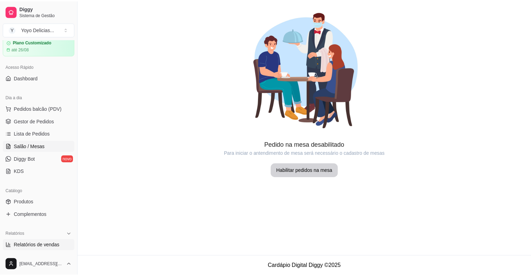
scroll to position [70, 0]
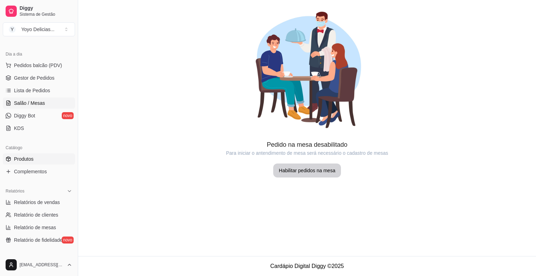
click at [37, 158] on link "Produtos" at bounding box center [39, 158] width 72 height 11
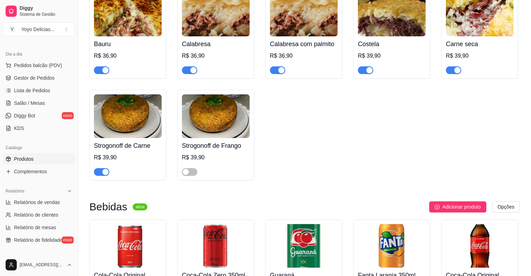
scroll to position [210, 0]
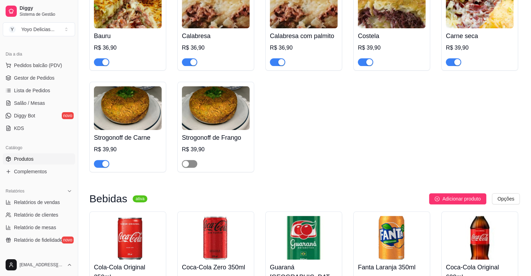
click at [187, 164] on div "button" at bounding box center [186, 164] width 6 height 6
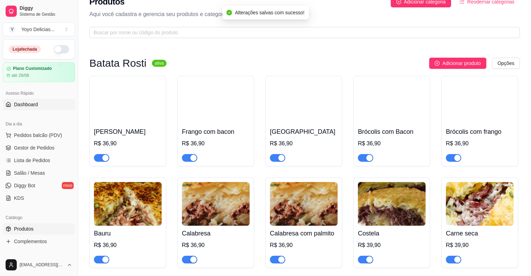
scroll to position [0, 0]
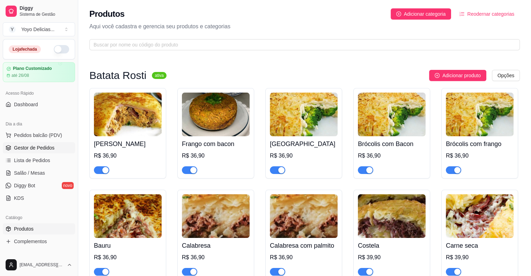
click at [30, 142] on link "Gestor de Pedidos" at bounding box center [39, 147] width 72 height 11
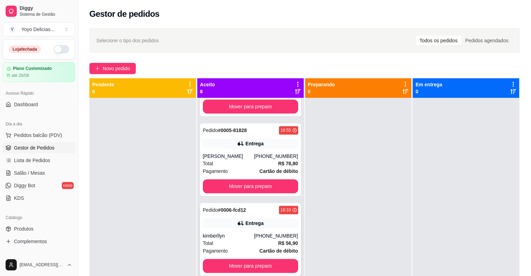
scroll to position [349, 0]
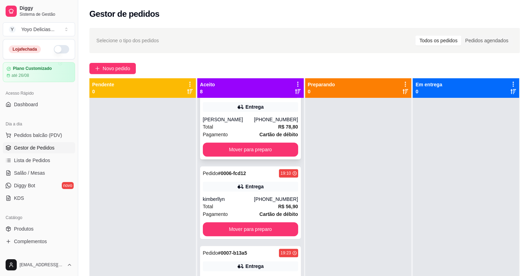
click at [217, 112] on div "Entrega" at bounding box center [250, 107] width 95 height 10
click at [213, 188] on div "Pedido # 0006-fcd12 19:10 Entrega kimberllyn [PHONE_NUMBER] Total R$ 56,90 Paga…" at bounding box center [250, 202] width 101 height 73
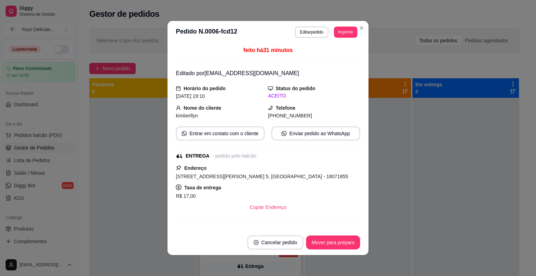
drag, startPoint x: 316, startPoint y: 175, endPoint x: 162, endPoint y: 176, distance: 154.0
click at [162, 176] on div "**********" at bounding box center [268, 138] width 536 height 276
copy span "[STREET_ADDRESS][PERSON_NAME] 5, [GEOGRAPHIC_DATA] - 18071855"
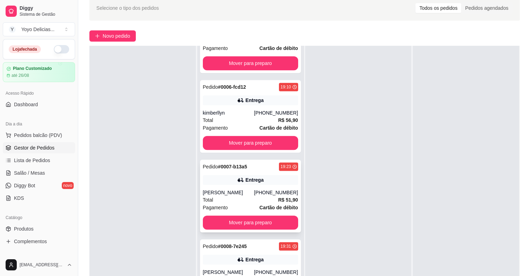
scroll to position [70, 0]
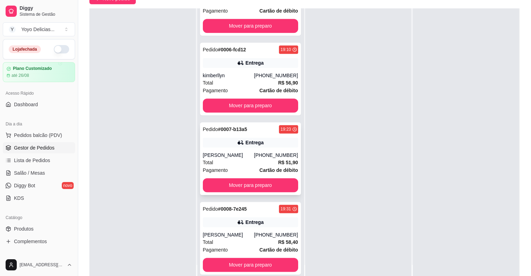
click at [219, 151] on div "Pedido # 0007-b13a5 19:23 [PERSON_NAME] [PHONE_NUMBER] Total R$ 51,90 Pagamento…" at bounding box center [250, 158] width 101 height 73
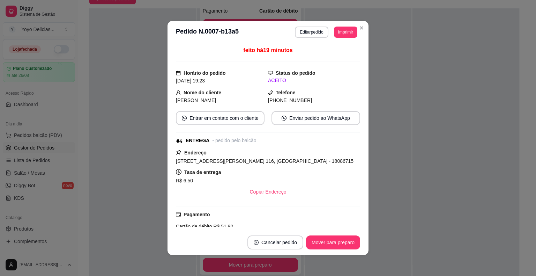
drag, startPoint x: 331, startPoint y: 160, endPoint x: 136, endPoint y: 163, distance: 194.9
click at [136, 163] on div "**********" at bounding box center [268, 138] width 536 height 276
copy span "[STREET_ADDRESS][PERSON_NAME] 116, [GEOGRAPHIC_DATA] - 18086715"
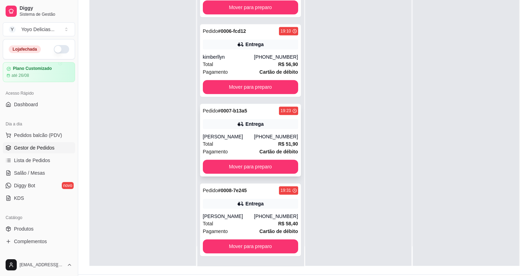
scroll to position [106, 0]
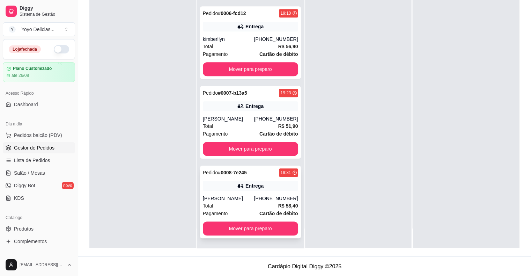
click at [215, 188] on div "Entrega" at bounding box center [250, 186] width 95 height 10
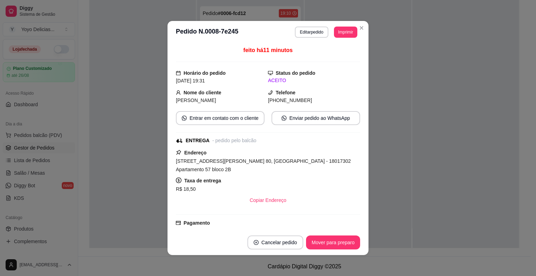
drag, startPoint x: 232, startPoint y: 170, endPoint x: 156, endPoint y: 158, distance: 76.4
click at [156, 158] on div "**********" at bounding box center [268, 138] width 536 height 276
copy span "[STREET_ADDRESS][PERSON_NAME] 80, [GEOGRAPHIC_DATA] - 18017302 Apartamento 57 b…"
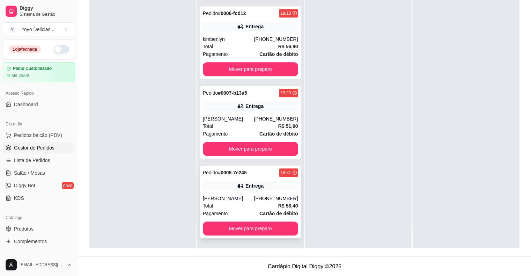
click at [223, 180] on div "Pedido # 0008-7e245 19:31 Entrega [PERSON_NAME] [PHONE_NUMBER] Total R$ 58,40 P…" at bounding box center [250, 202] width 101 height 73
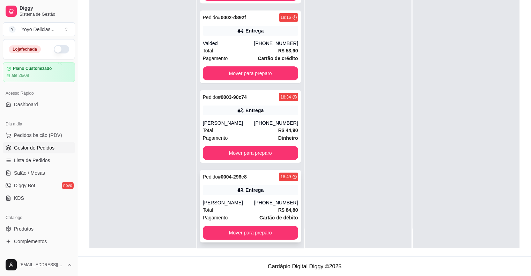
scroll to position [0, 0]
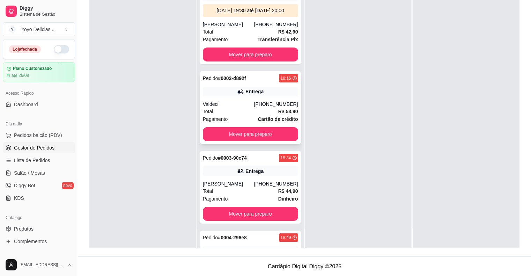
click at [265, 115] on div "Total R$ 53,90" at bounding box center [250, 112] width 95 height 8
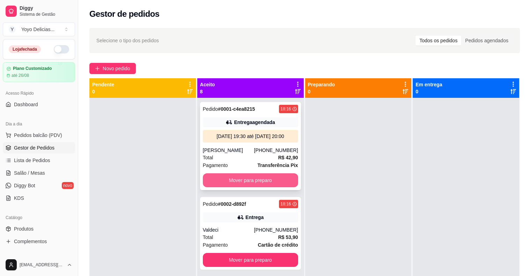
click at [265, 186] on button "Mover para preparo" at bounding box center [250, 180] width 95 height 14
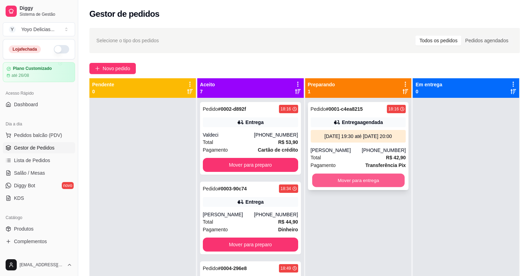
click at [378, 178] on button "Mover para entrega" at bounding box center [358, 181] width 93 height 14
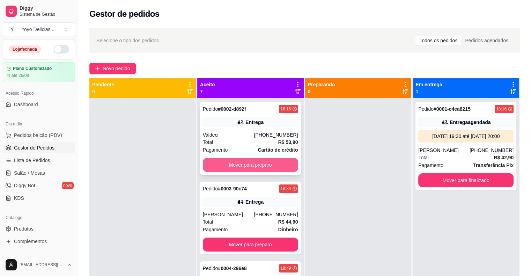
click at [256, 164] on button "Mover para preparo" at bounding box center [250, 165] width 95 height 14
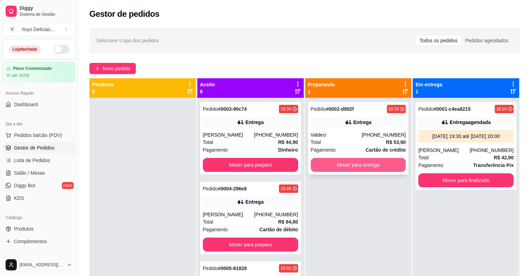
click at [348, 163] on button "Mover para entrega" at bounding box center [358, 165] width 95 height 14
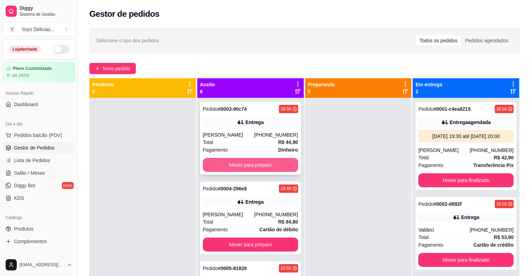
click at [257, 160] on button "Mover para preparo" at bounding box center [250, 165] width 95 height 14
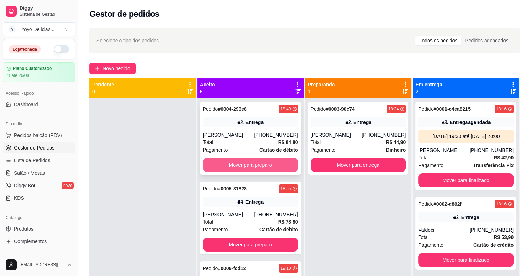
click at [263, 163] on button "Mover para preparo" at bounding box center [250, 165] width 95 height 14
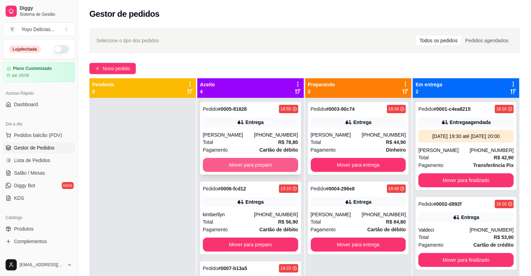
click at [259, 166] on button "Mover para preparo" at bounding box center [250, 165] width 95 height 14
click at [261, 160] on button "Mover para preparo" at bounding box center [250, 165] width 95 height 14
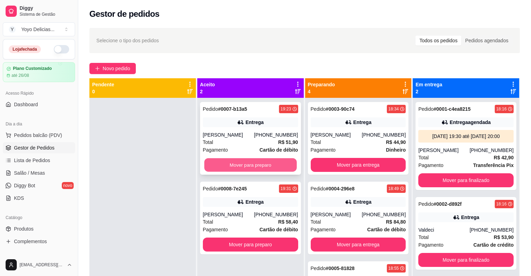
click at [261, 163] on button "Mover para preparo" at bounding box center [250, 165] width 93 height 14
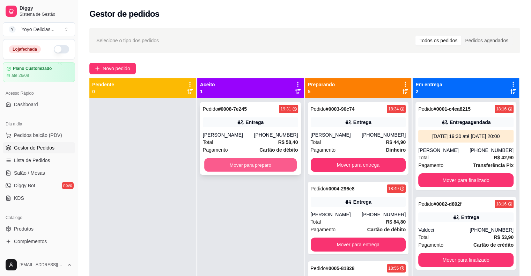
click at [266, 161] on button "Mover para preparo" at bounding box center [250, 165] width 93 height 14
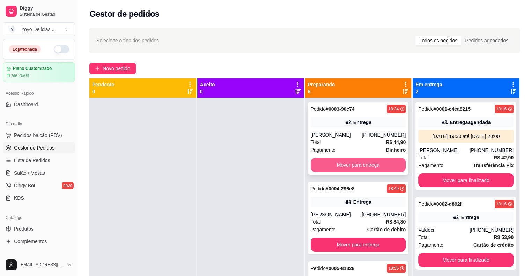
click at [350, 166] on button "Mover para entrega" at bounding box center [358, 165] width 95 height 14
click at [369, 169] on button "Mover para entrega" at bounding box center [358, 165] width 93 height 14
click at [362, 159] on button "Mover para entrega" at bounding box center [358, 165] width 93 height 14
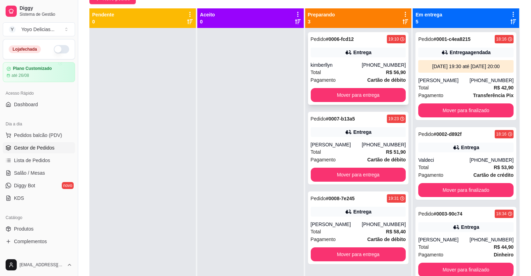
click at [342, 70] on div "Total R$ 56,90" at bounding box center [358, 72] width 95 height 8
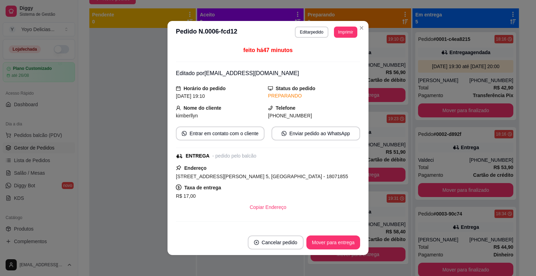
drag, startPoint x: 295, startPoint y: 175, endPoint x: 164, endPoint y: 175, distance: 131.0
click at [164, 175] on div "**********" at bounding box center [268, 138] width 536 height 276
copy span "[STREET_ADDRESS][PERSON_NAME] 5, [GEOGRAPHIC_DATA] - 18071855"
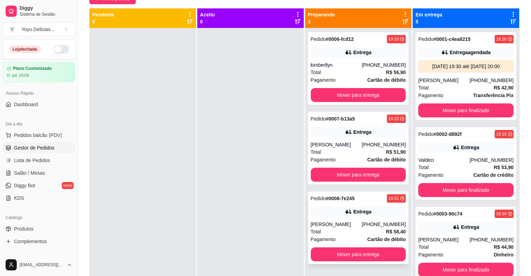
click at [347, 224] on div "[PERSON_NAME]" at bounding box center [336, 224] width 51 height 7
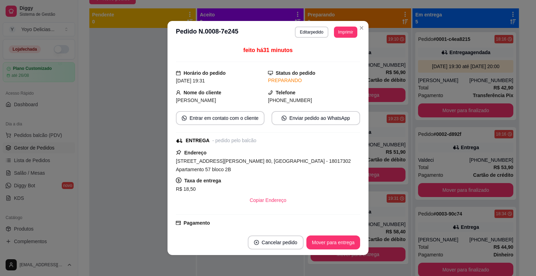
click at [322, 93] on div "Telefone [PHONE_NUMBER]" at bounding box center [314, 96] width 92 height 15
click at [289, 102] on div "[PHONE_NUMBER]" at bounding box center [314, 100] width 92 height 8
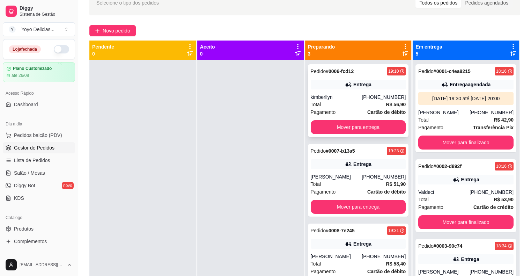
scroll to position [36, 0]
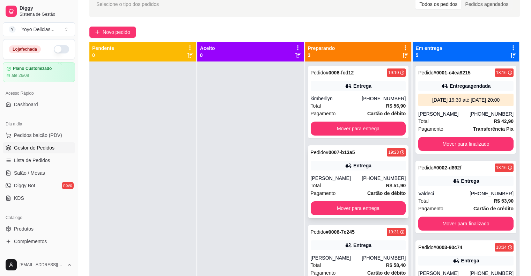
click at [337, 173] on div "Pedido # 0007-b13a5 19:23 [PERSON_NAME] [PHONE_NUMBER] Total R$ 51,90 Pagamento…" at bounding box center [358, 181] width 101 height 73
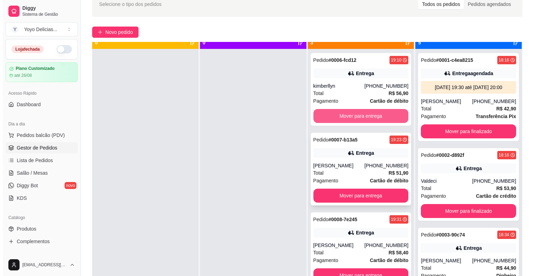
scroll to position [20, 0]
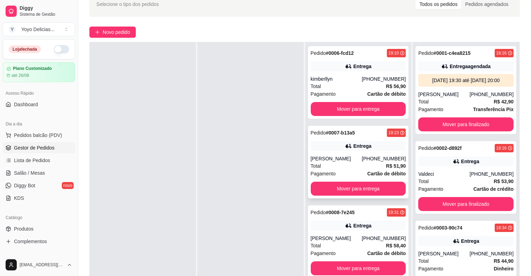
click at [321, 153] on div "Pedido # 0007-b13a5 19:23 [PERSON_NAME] [PHONE_NUMBER] Total R$ 51,90 Pagamento…" at bounding box center [358, 162] width 101 height 73
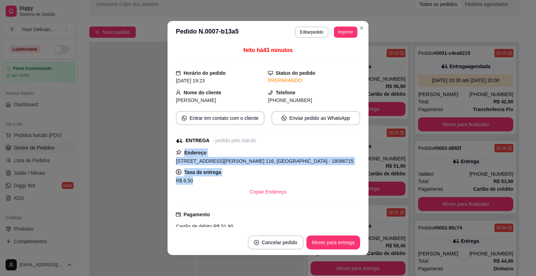
drag, startPoint x: 179, startPoint y: 148, endPoint x: 271, endPoint y: 178, distance: 96.4
click at [271, 178] on div "Endereço [STREET_ADDRESS][PERSON_NAME] 116, [GEOGRAPHIC_DATA] - 18086715 Taxa d…" at bounding box center [268, 173] width 184 height 50
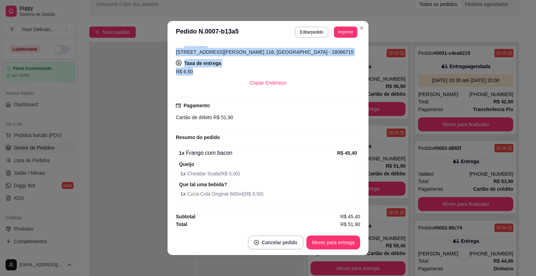
scroll to position [1, 0]
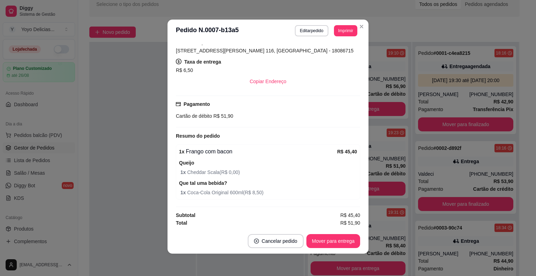
click at [258, 168] on span "1 x Cheddar Scala ( R$ 0,00 )" at bounding box center [269, 172] width 177 height 8
drag, startPoint x: 221, startPoint y: 184, endPoint x: 171, endPoint y: 168, distance: 52.0
click at [160, 168] on div "**********" at bounding box center [268, 138] width 536 height 276
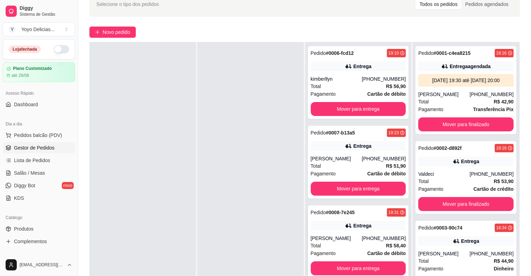
click at [337, 230] on div "Pedido # 0008-7e245 19:31 Entrega [PERSON_NAME] [PHONE_NUMBER] Total R$ 58,40 P…" at bounding box center [358, 241] width 101 height 73
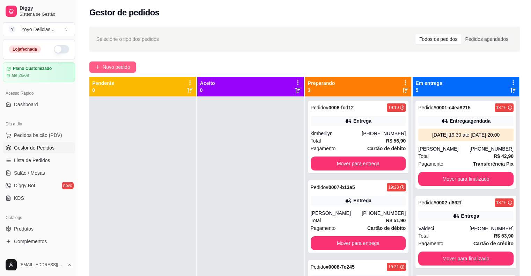
click at [122, 66] on span "Novo pedido" at bounding box center [117, 67] width 28 height 8
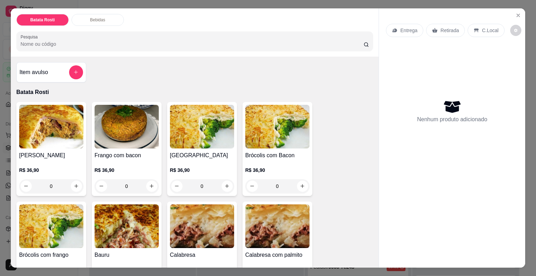
click at [401, 27] on p "Entrega" at bounding box center [409, 30] width 17 height 7
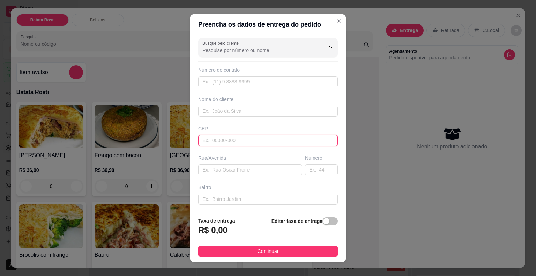
click at [231, 136] on input "text" at bounding box center [268, 140] width 140 height 11
type input "18048000"
type input "Rua [PERSON_NAME]"
type input "[GEOGRAPHIC_DATA]"
type input "Sorocaba"
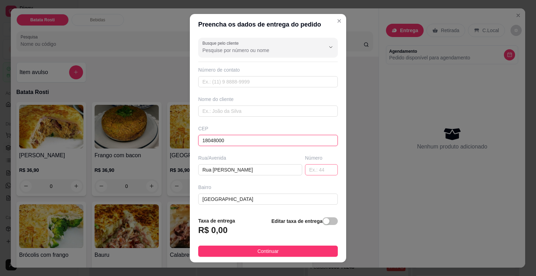
type input "18048000"
click at [313, 173] on input "text" at bounding box center [321, 169] width 33 height 11
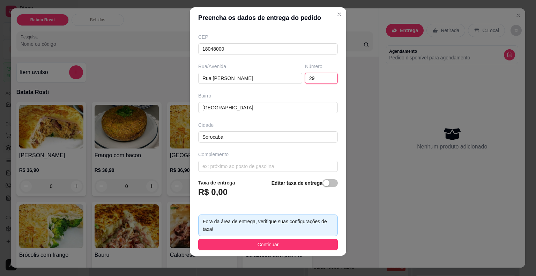
scroll to position [8, 0]
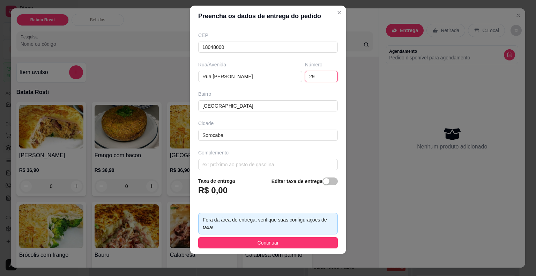
type input "29"
click at [272, 198] on div "Editar taxa de entrega" at bounding box center [305, 188] width 66 height 23
click at [282, 24] on header "Preencha os dados de entrega do pedido" at bounding box center [268, 16] width 156 height 21
click at [323, 181] on div "button" at bounding box center [326, 181] width 6 height 6
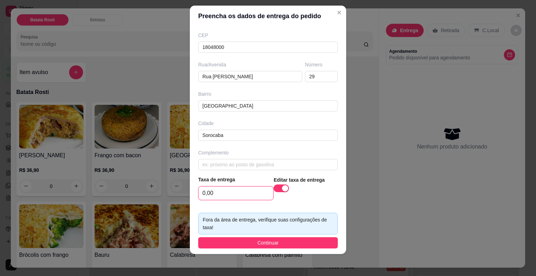
click at [237, 195] on input "0,00" at bounding box center [236, 192] width 75 height 13
drag, startPoint x: 227, startPoint y: 195, endPoint x: 156, endPoint y: 184, distance: 71.3
click at [156, 184] on div "Preencha os dados de entrega do pedido Busque pelo cliente Número de contato No…" at bounding box center [268, 138] width 536 height 276
type input "23,00"
click at [243, 108] on input "[GEOGRAPHIC_DATA]" at bounding box center [268, 105] width 140 height 11
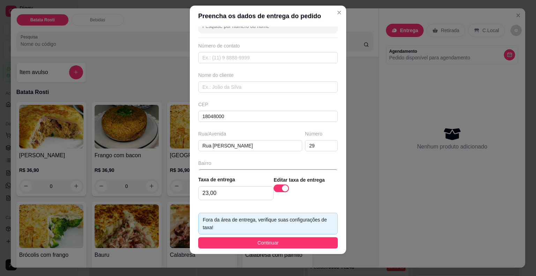
scroll to position [0, 0]
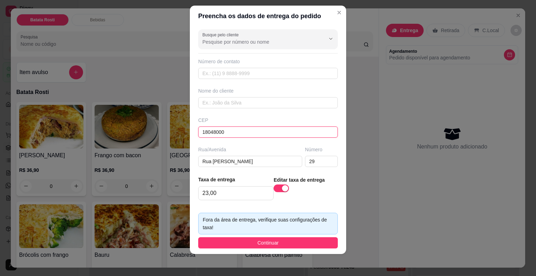
click at [232, 132] on input "18048000" at bounding box center [268, 131] width 140 height 11
drag, startPoint x: 193, startPoint y: 131, endPoint x: 170, endPoint y: 130, distance: 22.7
click at [171, 130] on div "Preencha os dados de entrega do pedido Busque pelo cliente Número de contato No…" at bounding box center [268, 138] width 536 height 276
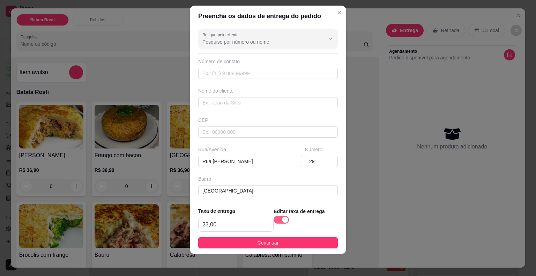
click at [282, 219] on div "button" at bounding box center [285, 220] width 6 height 6
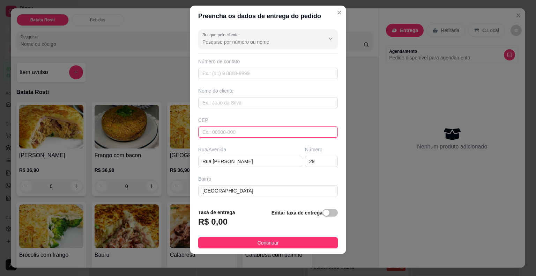
click at [205, 133] on input "text" at bounding box center [268, 131] width 140 height 11
type input "18072381"
type input "Rua [PERSON_NAME]"
type input "[GEOGRAPHIC_DATA]"
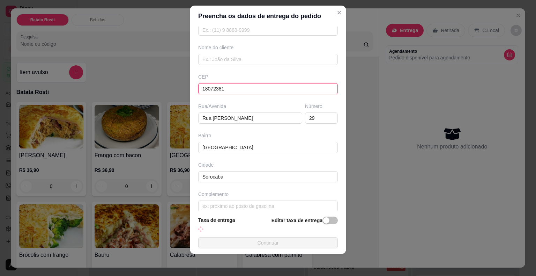
scroll to position [50, 0]
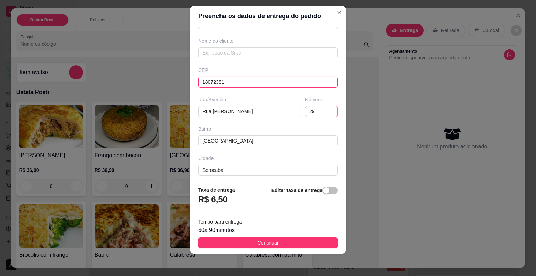
type input "18072381"
click at [316, 110] on input "29" at bounding box center [321, 111] width 33 height 11
click at [281, 110] on div "Rua/[GEOGRAPHIC_DATA][PERSON_NAME] Dezen Número 29" at bounding box center [268, 106] width 142 height 21
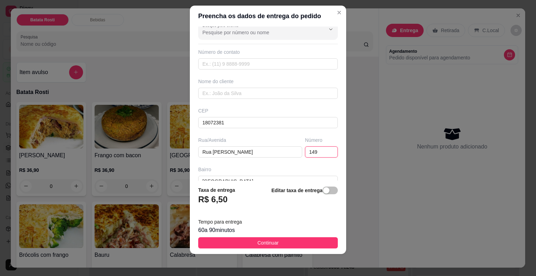
scroll to position [0, 0]
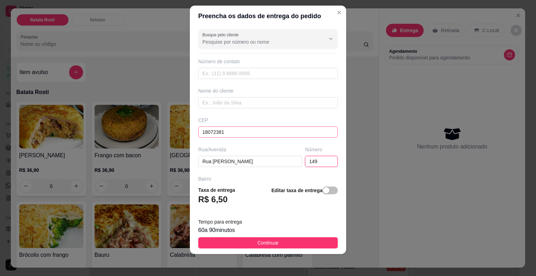
type input "149"
click at [241, 131] on input "18072381" at bounding box center [268, 131] width 140 height 11
drag, startPoint x: 240, startPoint y: 130, endPoint x: 177, endPoint y: 124, distance: 62.5
click at [177, 124] on div "Preencha os dados de entrega do pedido Busque pelo cliente Número de contato No…" at bounding box center [268, 138] width 536 height 276
click at [226, 129] on input "18072381" at bounding box center [268, 131] width 140 height 11
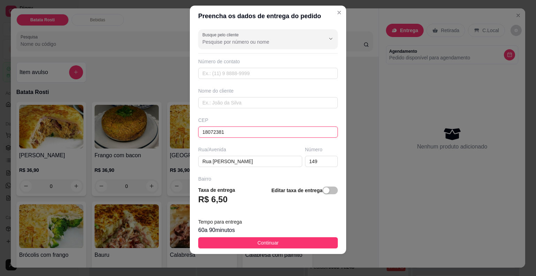
drag, startPoint x: 214, startPoint y: 133, endPoint x: 178, endPoint y: 132, distance: 35.6
click at [179, 132] on div "Preencha os dados de entrega do pedido Busque pelo cliente Número de contato No…" at bounding box center [268, 138] width 536 height 276
type input "18073405"
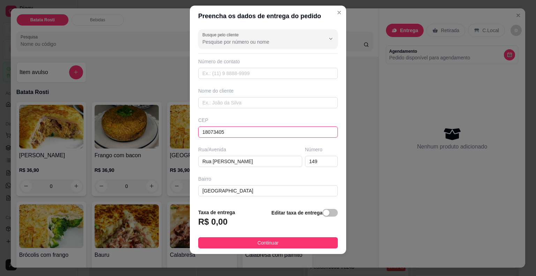
type input "Alameda Família [PERSON_NAME]"
type input "[GEOGRAPHIC_DATA]"
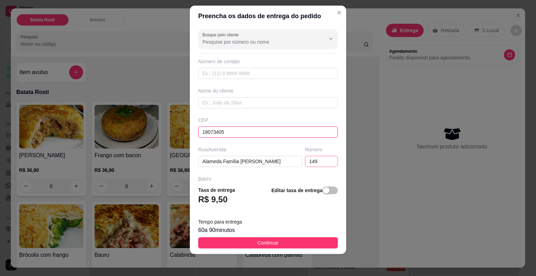
type input "18073405"
click at [306, 163] on input "149" at bounding box center [321, 161] width 33 height 11
drag, startPoint x: 308, startPoint y: 163, endPoint x: 287, endPoint y: 163, distance: 20.6
click at [287, 163] on div "Rua/[STREET_ADDRESS][PERSON_NAME]" at bounding box center [268, 156] width 142 height 21
type input "10"
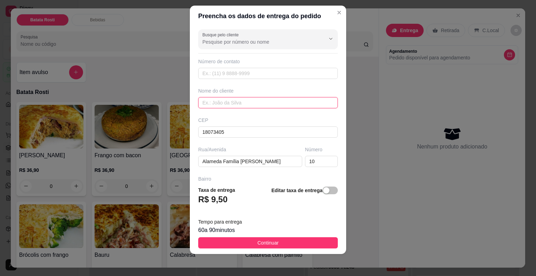
click at [243, 103] on input "text" at bounding box center [268, 102] width 140 height 11
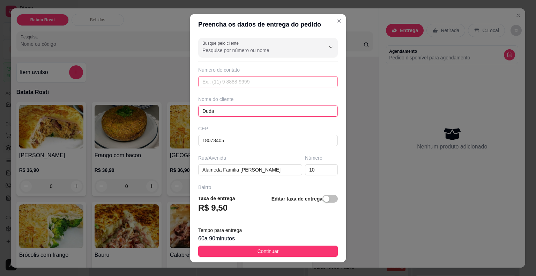
type input "Duda"
click at [263, 83] on input "text" at bounding box center [268, 81] width 140 height 11
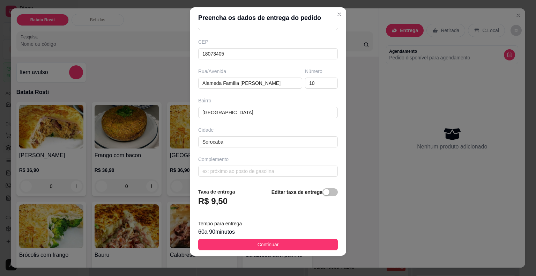
scroll to position [8, 0]
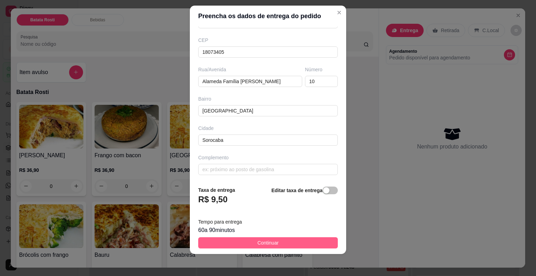
type input "[PHONE_NUMBER]"
click at [278, 244] on button "Continuar" at bounding box center [268, 242] width 140 height 11
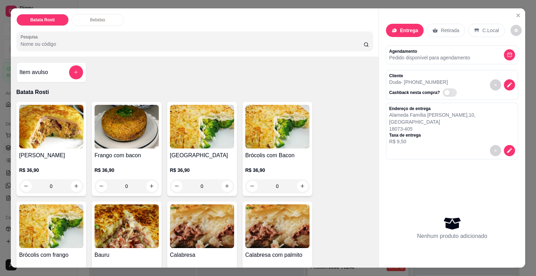
click at [303, 184] on div "0" at bounding box center [278, 186] width 64 height 14
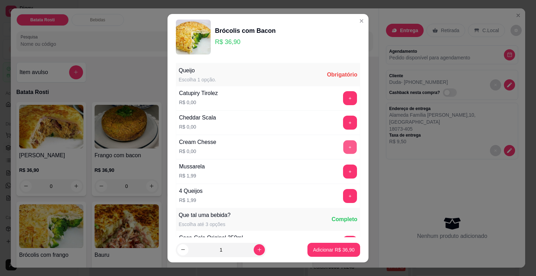
click at [344, 147] on button "+" at bounding box center [351, 147] width 14 height 14
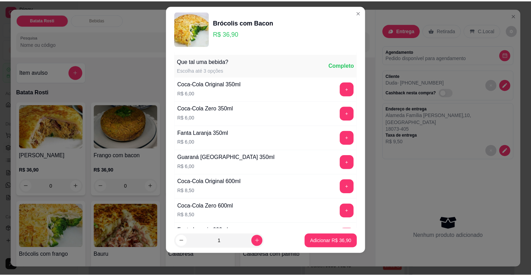
scroll to position [147, 0]
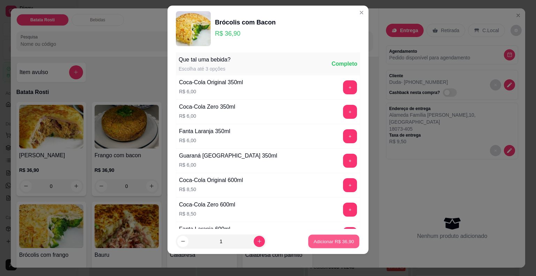
click at [333, 240] on p "Adicionar R$ 36,90" at bounding box center [334, 241] width 41 height 7
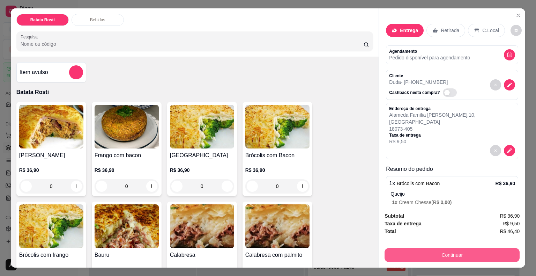
click at [438, 251] on button "Continuar" at bounding box center [452, 255] width 135 height 14
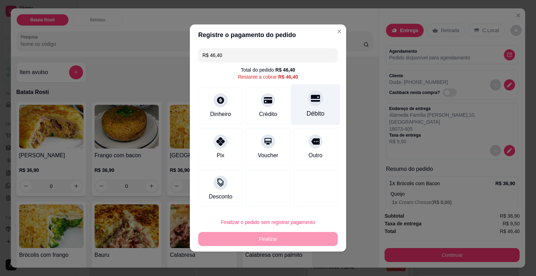
click at [318, 94] on div "Débito" at bounding box center [315, 104] width 49 height 41
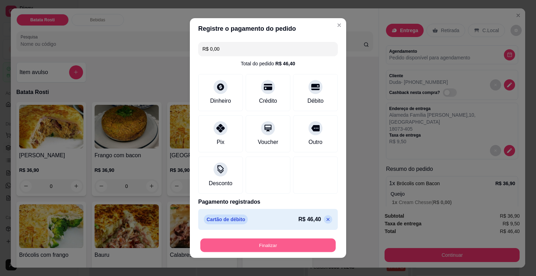
click at [264, 247] on button "Finalizar" at bounding box center [268, 246] width 136 height 14
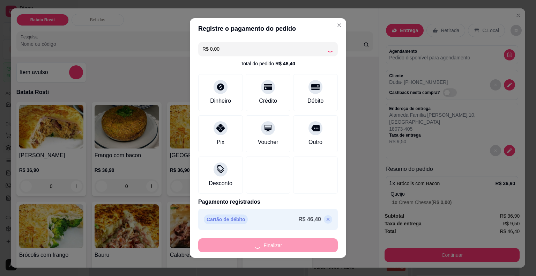
type input "-R$ 46,40"
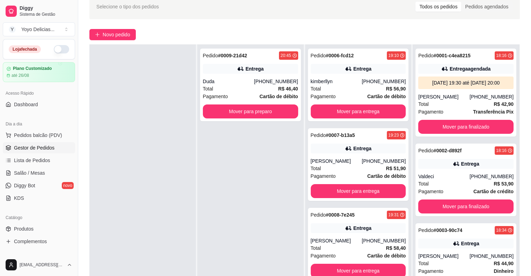
scroll to position [71, 0]
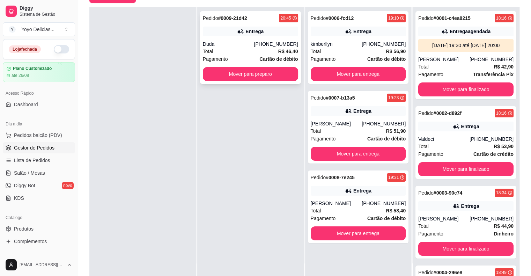
click at [272, 32] on div "Entrega" at bounding box center [250, 32] width 95 height 10
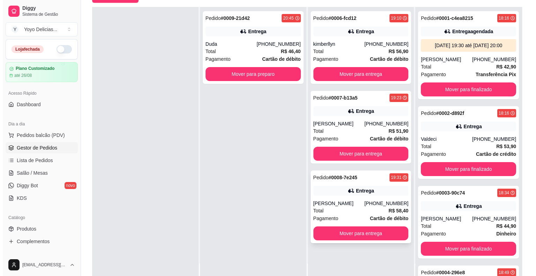
scroll to position [0, 0]
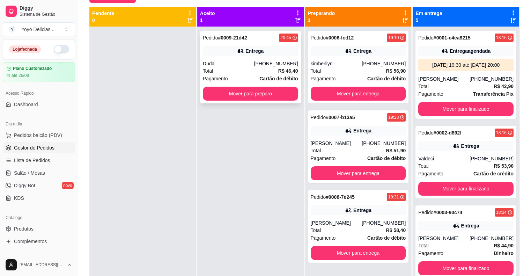
click at [233, 67] on div "Total R$ 46,40" at bounding box center [250, 71] width 95 height 8
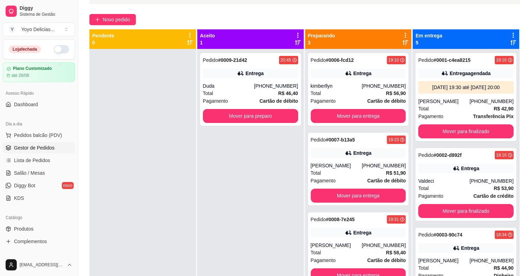
scroll to position [36, 0]
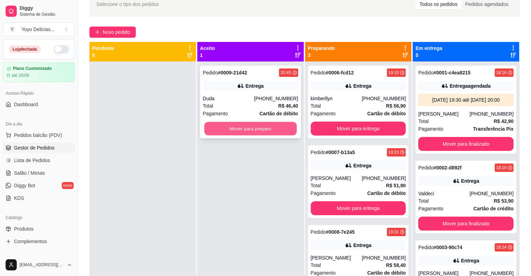
click at [241, 126] on button "Mover para preparo" at bounding box center [250, 129] width 93 height 14
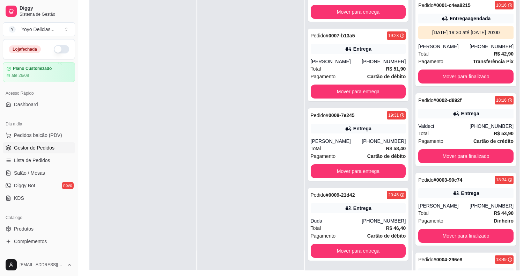
scroll to position [106, 0]
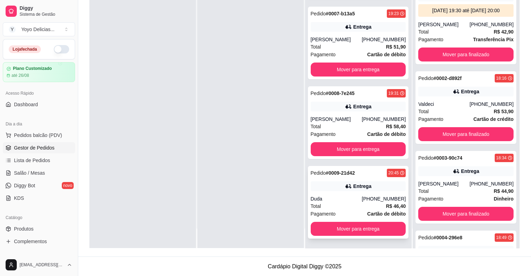
click at [332, 185] on div "Entrega" at bounding box center [358, 186] width 95 height 10
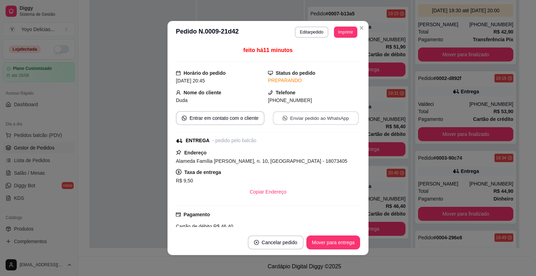
click at [315, 111] on button "Enviar pedido ao WhatsApp" at bounding box center [316, 118] width 86 height 14
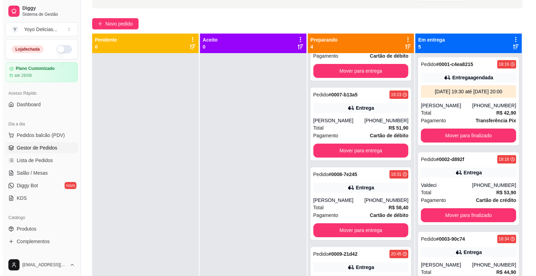
scroll to position [0, 0]
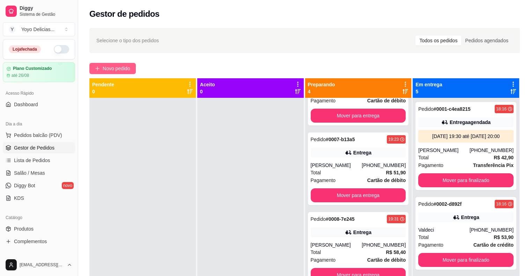
click at [126, 66] on span "Novo pedido" at bounding box center [117, 69] width 28 height 8
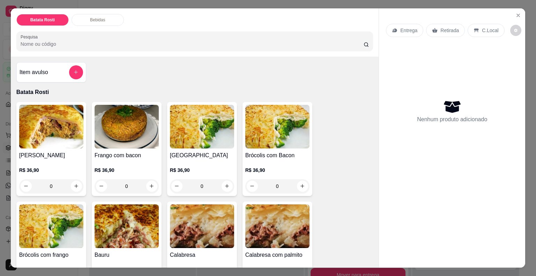
click at [409, 29] on p "Entrega" at bounding box center [409, 30] width 17 height 7
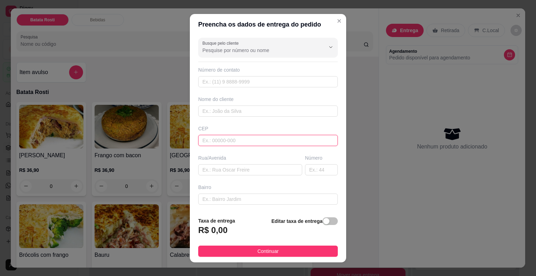
click at [232, 139] on input "text" at bounding box center [268, 140] width 140 height 11
type input "18020210"
type input "[GEOGRAPHIC_DATA][PERSON_NAME]"
type input "Vila Hortência"
type input "Sorocaba"
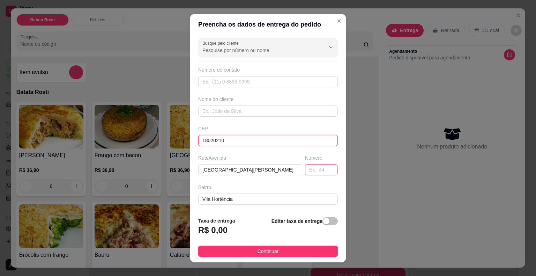
type input "18020210"
click at [307, 169] on input "text" at bounding box center [321, 169] width 33 height 11
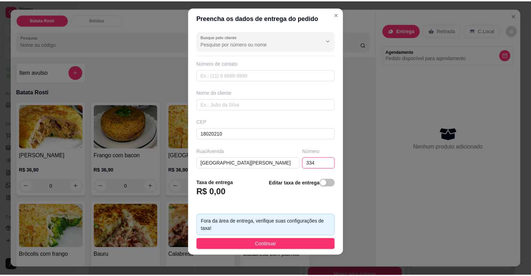
scroll to position [8, 0]
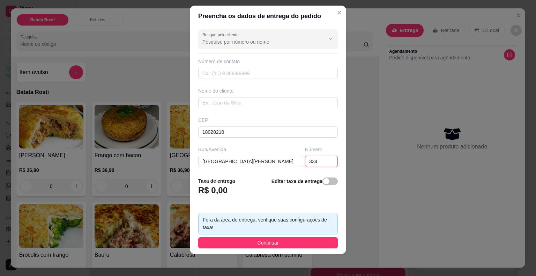
type input "334"
drag, startPoint x: 208, startPoint y: 222, endPoint x: 259, endPoint y: 231, distance: 51.9
click at [259, 231] on div "Fora da área de entrega, verifique suas configurações de taxa!" at bounding box center [268, 224] width 140 height 22
click at [309, 161] on input "334" at bounding box center [321, 161] width 33 height 11
click at [323, 179] on div "button" at bounding box center [326, 181] width 6 height 6
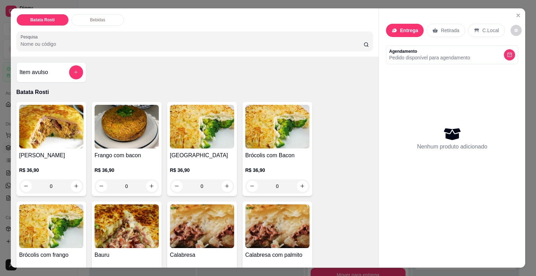
click at [409, 24] on div "Entrega" at bounding box center [405, 30] width 38 height 13
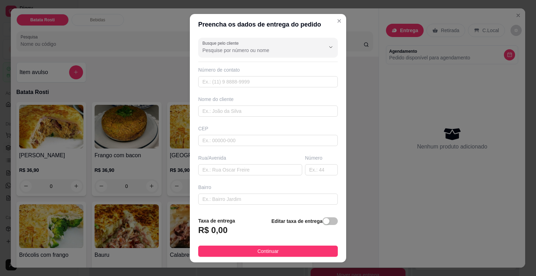
click at [243, 133] on div "CEP" at bounding box center [268, 135] width 144 height 21
click at [240, 138] on input "text" at bounding box center [268, 140] width 140 height 11
type input "180"
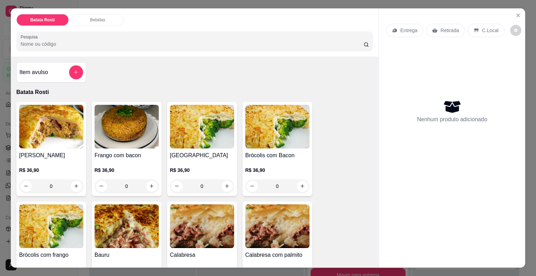
click at [6, 36] on div "Batata Rosti Bebidas Pesquisa Item avulso Batata Rosti Frango Caipira R$ 36,90 …" at bounding box center [268, 138] width 536 height 276
click at [6, 39] on div "Batata Rosti Bebidas Pesquisa Item avulso Batata Rosti Frango Caipira R$ 36,90 …" at bounding box center [268, 138] width 536 height 276
click at [0, 38] on div "Batata Rosti Bebidas Pesquisa Item avulso Batata Rosti Frango Caipira R$ 36,90 …" at bounding box center [268, 138] width 536 height 276
click at [518, 13] on icon "Close" at bounding box center [519, 16] width 6 height 6
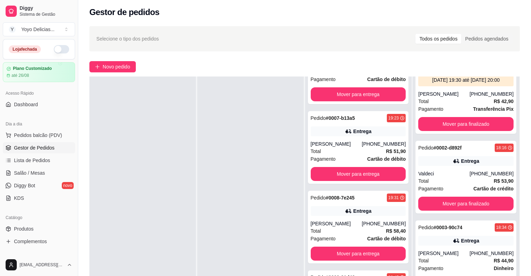
scroll to position [106, 0]
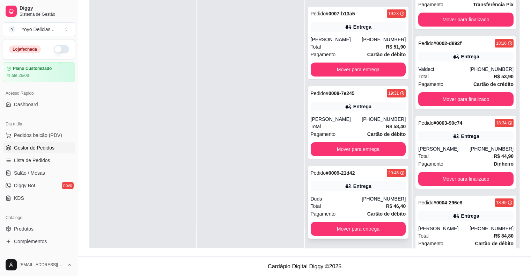
click at [337, 196] on div "Duda" at bounding box center [336, 198] width 51 height 7
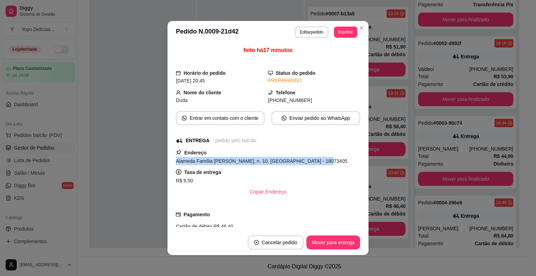
drag, startPoint x: 313, startPoint y: 157, endPoint x: 166, endPoint y: 160, distance: 147.1
click at [168, 160] on div "feito há 17 minutos Horário do pedido [DATE] 20:45 Status do pedido PREPARANDO …" at bounding box center [268, 136] width 201 height 186
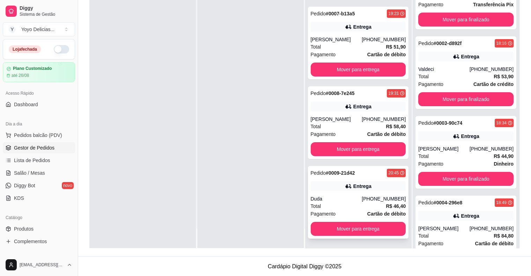
click at [332, 198] on div "Duda" at bounding box center [336, 198] width 51 height 7
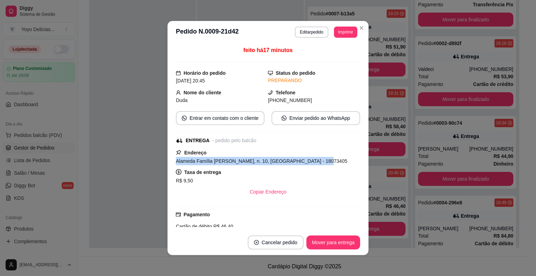
drag, startPoint x: 312, startPoint y: 161, endPoint x: 169, endPoint y: 162, distance: 143.5
click at [169, 162] on div "feito há 17 minutos Horário do pedido [DATE] 20:45 Status do pedido PREPARANDO …" at bounding box center [268, 136] width 201 height 186
copy span "Alameda Família [PERSON_NAME], n. 10, [GEOGRAPHIC_DATA] - 18073405"
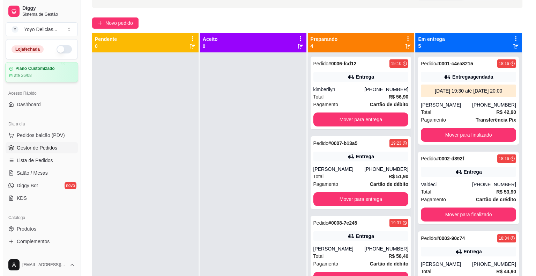
scroll to position [1, 0]
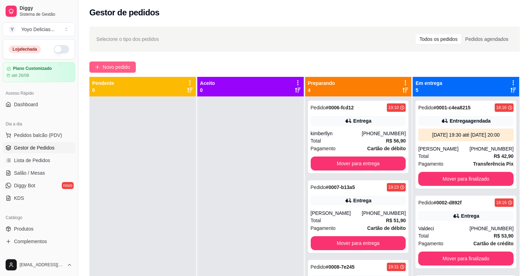
click at [110, 64] on button "Novo pedido" at bounding box center [112, 66] width 46 height 11
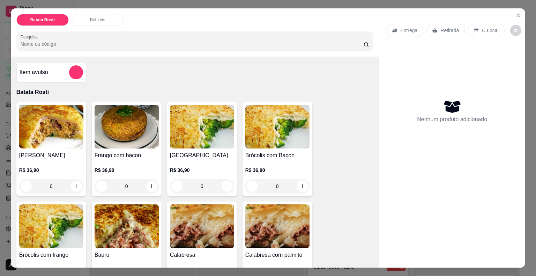
click at [412, 27] on p "Entrega" at bounding box center [409, 30] width 17 height 7
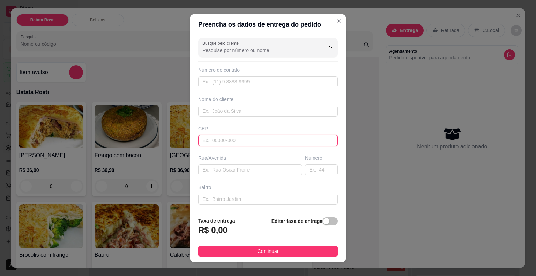
click at [244, 139] on input "text" at bounding box center [268, 140] width 140 height 11
paste input "18073438"
type input "18073438"
type input "Alameda Família [PERSON_NAME]"
type input "[GEOGRAPHIC_DATA]"
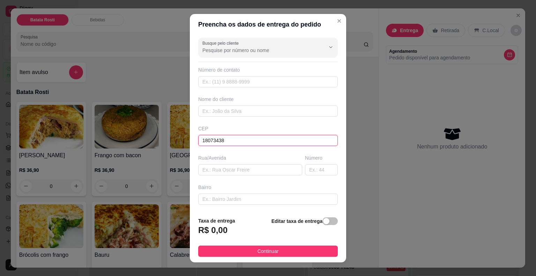
type input "Sorocaba"
type input "18073438"
click at [324, 169] on input "text" at bounding box center [321, 169] width 33 height 11
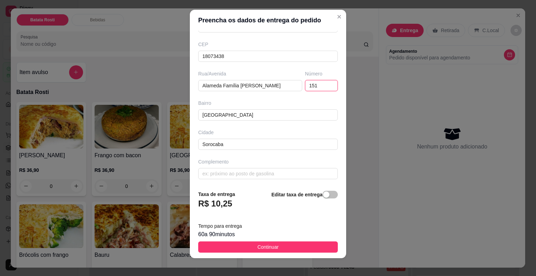
scroll to position [8, 0]
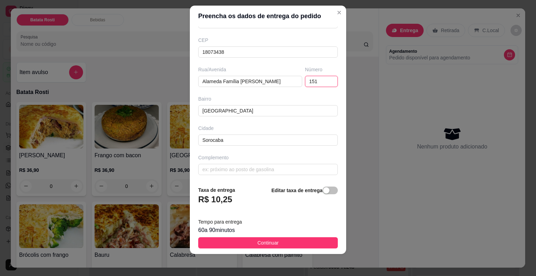
type input "151"
click at [237, 165] on input "text" at bounding box center [268, 169] width 140 height 11
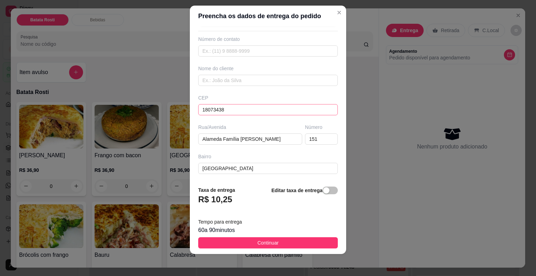
scroll to position [10, 0]
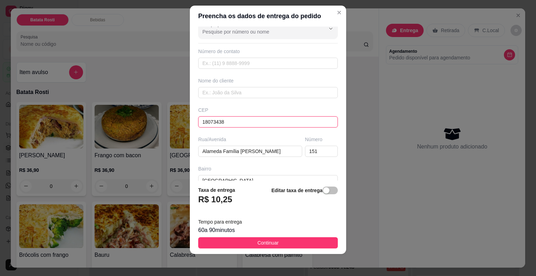
click at [230, 121] on input "18073438" at bounding box center [268, 121] width 140 height 11
drag, startPoint x: 230, startPoint y: 121, endPoint x: 197, endPoint y: 121, distance: 32.8
click at [198, 121] on input "18073438" at bounding box center [268, 121] width 140 height 11
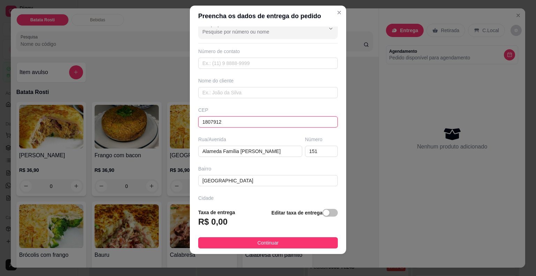
type input "18079125"
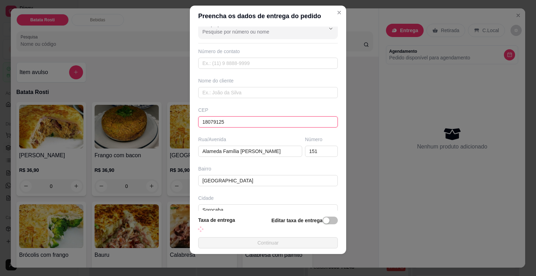
type input "Rua [PERSON_NAME]"
type input "[GEOGRAPHIC_DATA]"
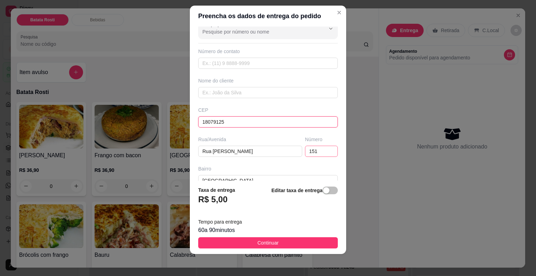
type input "18079125"
click at [317, 152] on input "151" at bounding box center [321, 151] width 33 height 11
drag, startPoint x: 306, startPoint y: 150, endPoint x: 281, endPoint y: 149, distance: 24.5
click at [283, 149] on div "Rua/[GEOGRAPHIC_DATA][STREET_ADDRESS][PERSON_NAME]" at bounding box center [268, 146] width 142 height 21
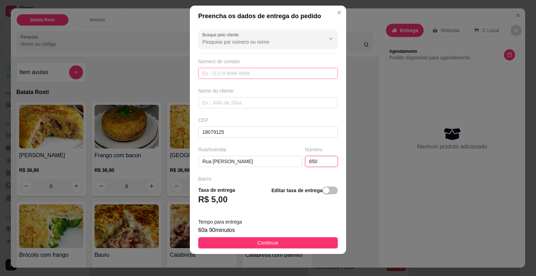
type input "650"
click at [234, 74] on input "text" at bounding box center [268, 73] width 140 height 11
type input "[PHONE_NUMBER]"
click at [241, 103] on input "text" at bounding box center [268, 102] width 140 height 11
type input "[PERSON_NAME]"
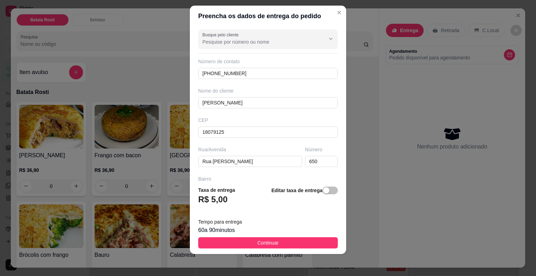
click at [234, 114] on div "Busque pelo cliente Número de contato [PHONE_NUMBER] Nome do cliente [PERSON_NA…" at bounding box center [268, 104] width 156 height 154
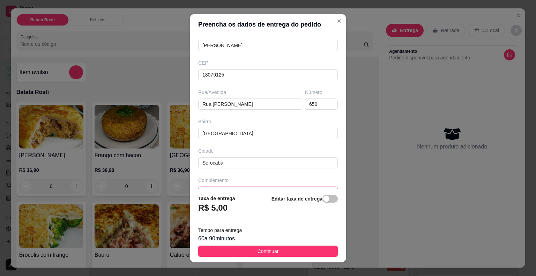
scroll to position [80, 0]
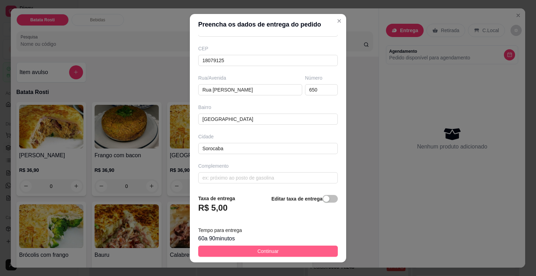
click at [276, 253] on button "Continuar" at bounding box center [268, 251] width 140 height 11
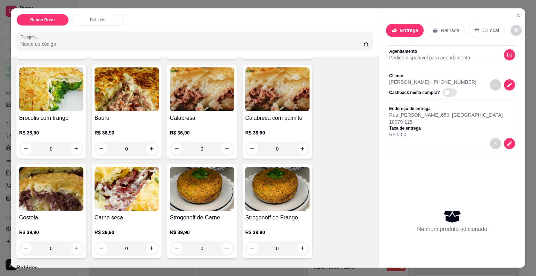
scroll to position [175, 0]
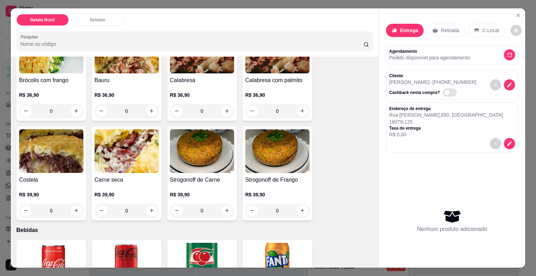
click at [75, 211] on div "0" at bounding box center [51, 211] width 64 height 14
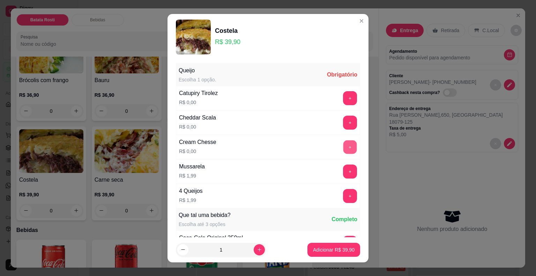
click at [344, 146] on button "+" at bounding box center [351, 147] width 14 height 14
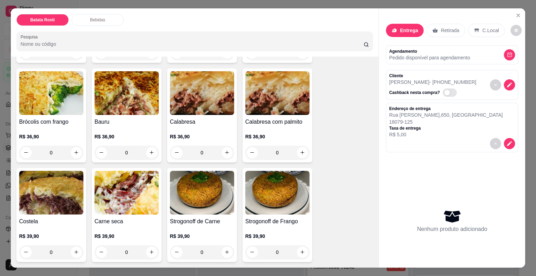
scroll to position [0, 0]
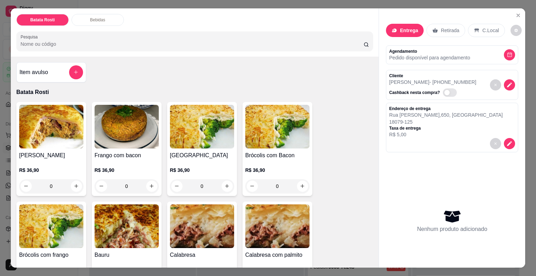
click at [149, 184] on div "0" at bounding box center [127, 186] width 64 height 14
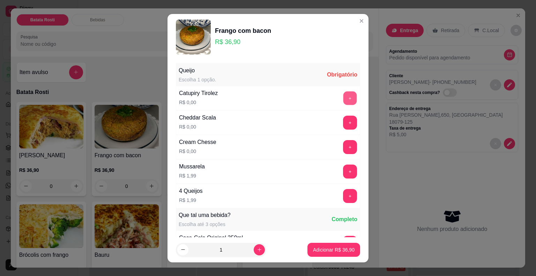
click at [344, 96] on button "+" at bounding box center [351, 98] width 14 height 14
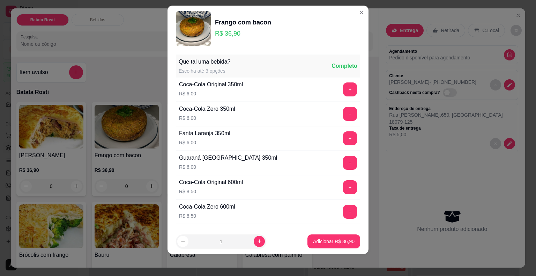
scroll to position [147, 0]
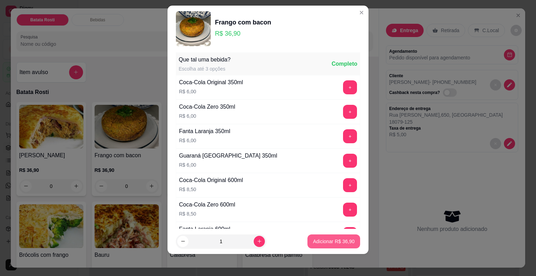
click at [334, 240] on p "Adicionar R$ 36,90" at bounding box center [334, 241] width 42 height 7
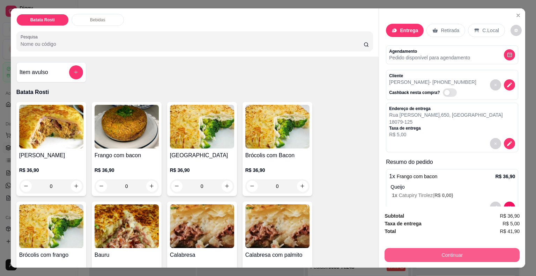
click at [451, 252] on button "Continuar" at bounding box center [452, 255] width 135 height 14
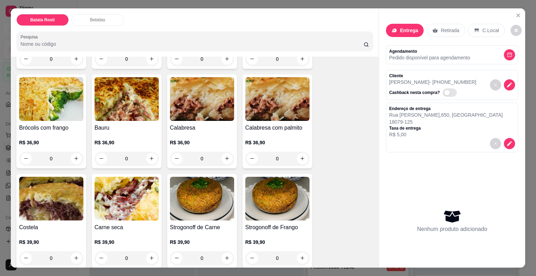
scroll to position [140, 0]
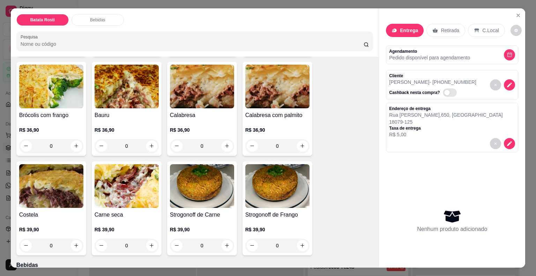
click at [76, 245] on div "0" at bounding box center [51, 246] width 64 height 14
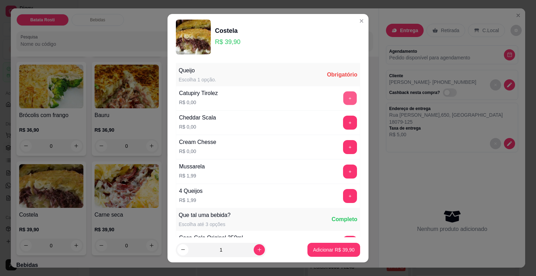
click at [344, 97] on button "+" at bounding box center [351, 98] width 14 height 14
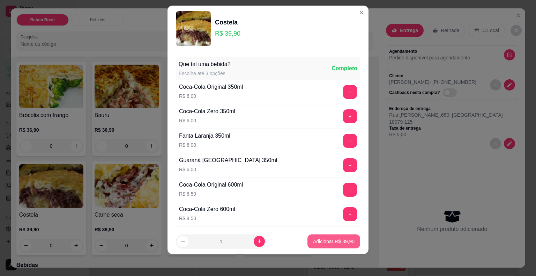
scroll to position [147, 0]
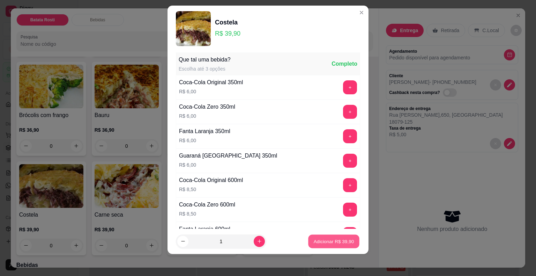
click at [319, 240] on p "Adicionar R$ 39,90" at bounding box center [334, 241] width 41 height 7
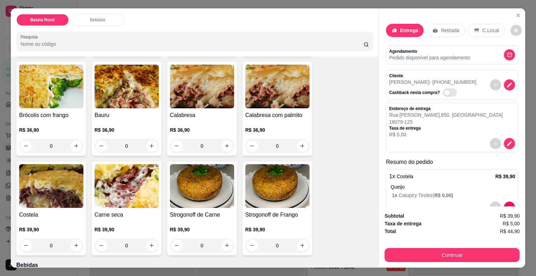
click at [76, 244] on div "0" at bounding box center [51, 246] width 64 height 14
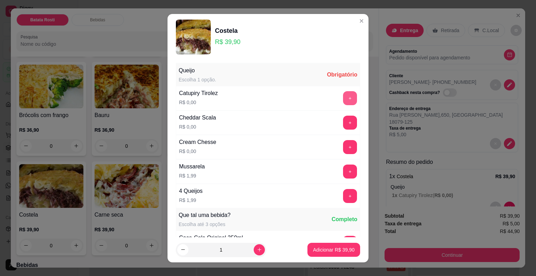
click at [343, 97] on button "+" at bounding box center [350, 98] width 14 height 14
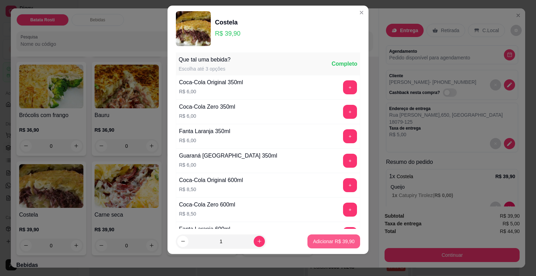
click at [313, 239] on p "Adicionar R$ 39,90" at bounding box center [334, 241] width 42 height 7
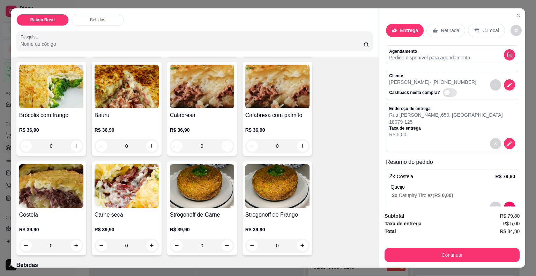
click at [226, 140] on div "0" at bounding box center [202, 146] width 64 height 14
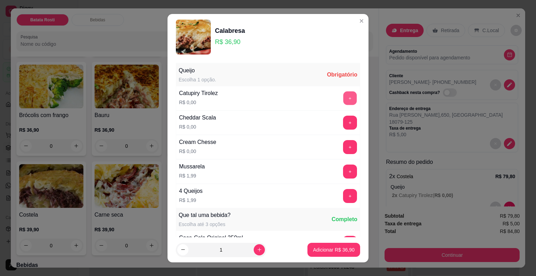
click at [344, 97] on button "+" at bounding box center [351, 98] width 14 height 14
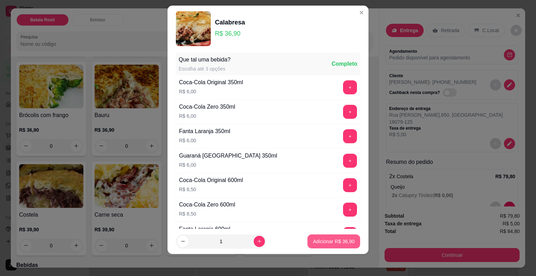
click at [313, 242] on p "Adicionar R$ 36,90" at bounding box center [334, 241] width 42 height 7
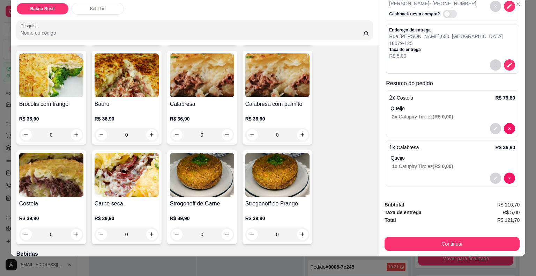
scroll to position [17, 0]
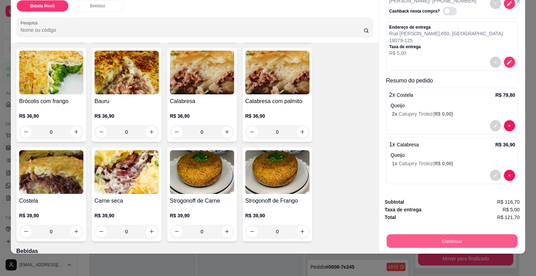
click at [460, 236] on button "Continuar" at bounding box center [452, 241] width 131 height 14
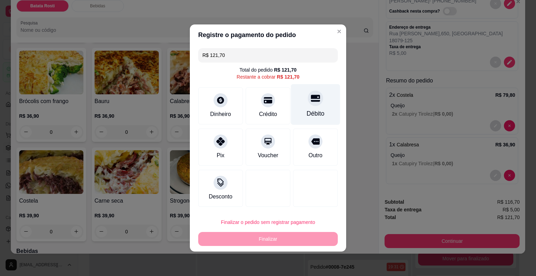
click at [315, 110] on div "Débito" at bounding box center [316, 113] width 18 height 9
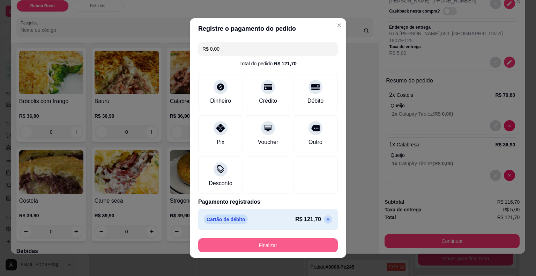
click at [279, 249] on button "Finalizar" at bounding box center [268, 245] width 140 height 14
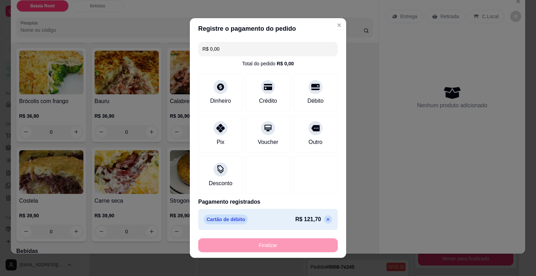
type input "-R$ 121,70"
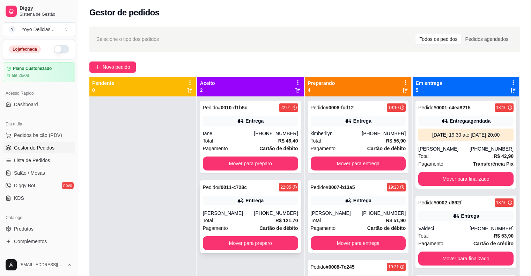
click at [228, 200] on div "Entrega" at bounding box center [250, 201] width 95 height 10
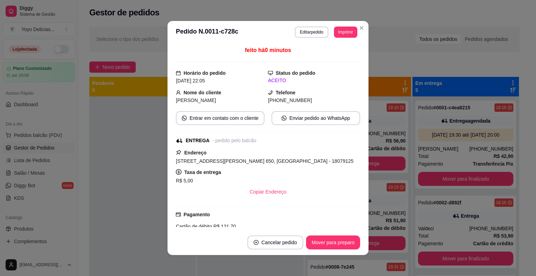
drag, startPoint x: 326, startPoint y: 159, endPoint x: 154, endPoint y: 166, distance: 172.3
click at [154, 166] on div "**********" at bounding box center [268, 138] width 536 height 276
click at [326, 120] on button "Enviar pedido ao WhatsApp" at bounding box center [316, 118] width 89 height 14
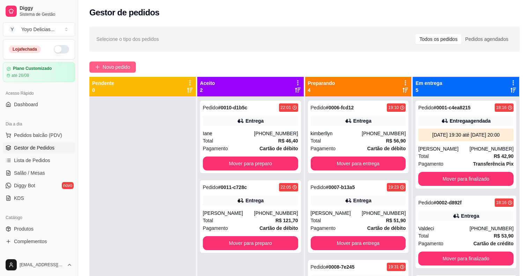
click at [116, 66] on span "Novo pedido" at bounding box center [117, 67] width 28 height 8
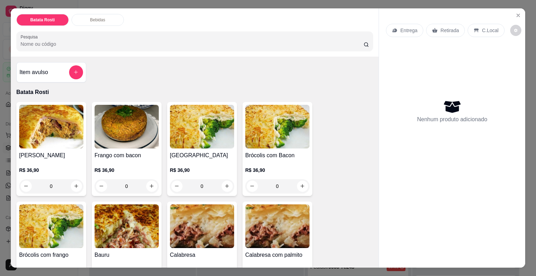
click at [412, 28] on p "Entrega" at bounding box center [409, 30] width 17 height 7
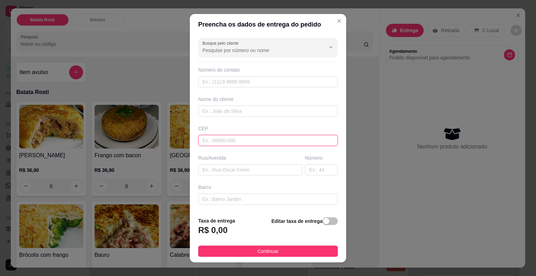
click at [240, 139] on input "text" at bounding box center [268, 140] width 140 height 11
type input "18111387"
type input "[GEOGRAPHIC_DATA][PERSON_NAME]"
type input "Rio acima"
type input "Votorantim"
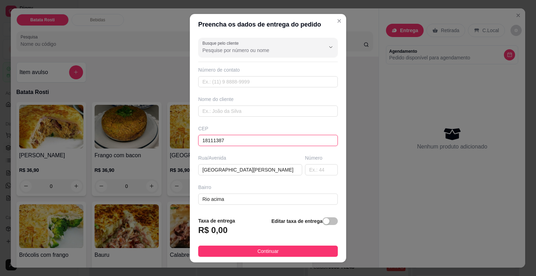
type input "18111387"
click at [321, 172] on input "text" at bounding box center [321, 169] width 33 height 11
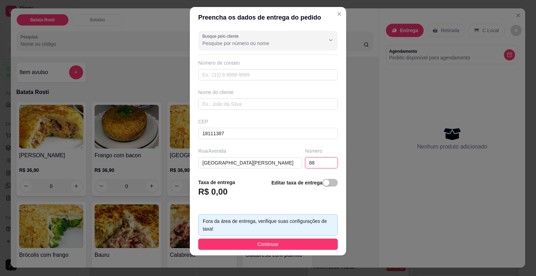
scroll to position [8, 0]
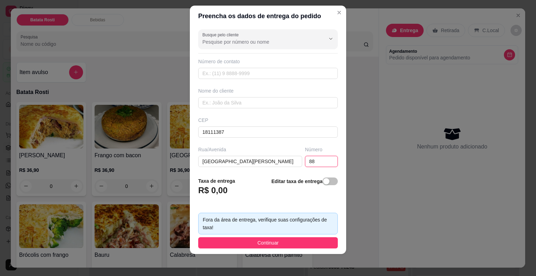
type input "88"
click at [252, 193] on div "Taxa de entrega R$ 0,00 Editar taxa de entrega" at bounding box center [268, 188] width 140 height 23
click at [308, 160] on input "88" at bounding box center [321, 161] width 33 height 11
click at [275, 23] on header "Preencha os dados de entrega do pedido" at bounding box center [268, 16] width 156 height 21
click at [323, 180] on div "button" at bounding box center [326, 181] width 6 height 6
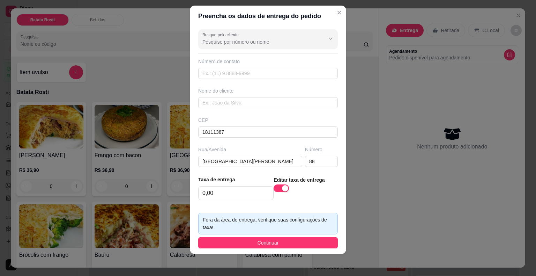
click at [239, 152] on div "Rua/Avenida" at bounding box center [250, 149] width 104 height 7
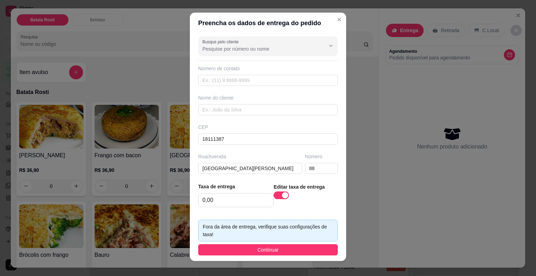
scroll to position [0, 0]
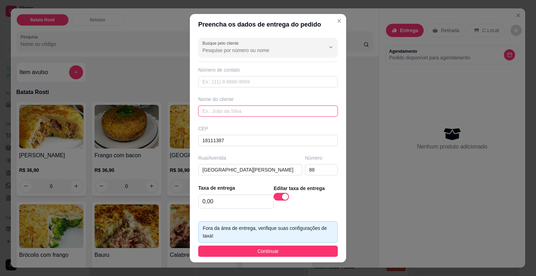
click at [231, 109] on input "text" at bounding box center [268, 110] width 140 height 11
click at [204, 111] on input "[PERSON_NAME]" at bounding box center [268, 110] width 140 height 11
click at [204, 110] on input "[PERSON_NAME]" at bounding box center [268, 110] width 140 height 11
click at [203, 111] on input "[PERSON_NAME]" at bounding box center [268, 110] width 140 height 11
click at [201, 112] on input "[PERSON_NAME]" at bounding box center [268, 110] width 140 height 11
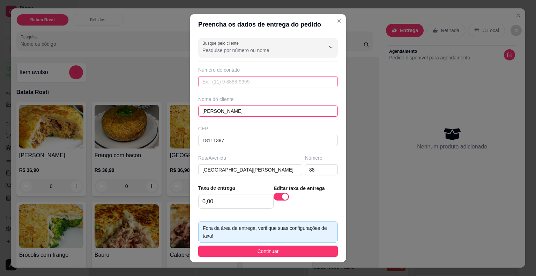
type input "[PERSON_NAME]"
click at [251, 82] on input "text" at bounding box center [268, 81] width 140 height 11
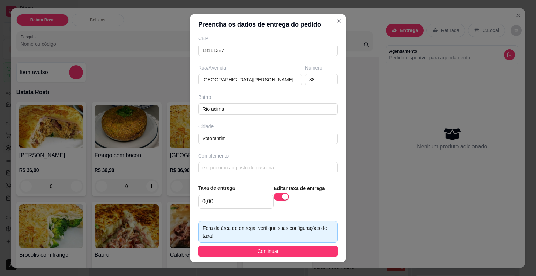
scroll to position [8, 0]
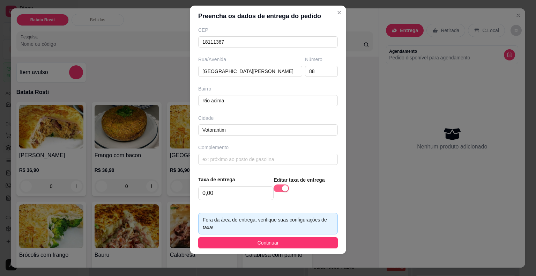
type input "[PHONE_NUMBER]"
click at [274, 188] on button "button" at bounding box center [281, 188] width 15 height 8
click at [323, 184] on div "button" at bounding box center [326, 181] width 6 height 6
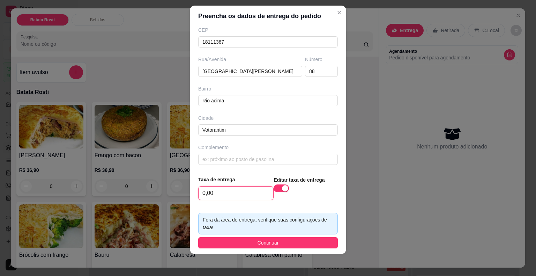
click at [238, 195] on input "0,00" at bounding box center [236, 192] width 75 height 13
drag, startPoint x: 236, startPoint y: 195, endPoint x: 174, endPoint y: 189, distance: 62.4
click at [174, 189] on div "Preencha os dados de entrega do pedido Busque pelo cliente Número de contato [P…" at bounding box center [268, 138] width 536 height 276
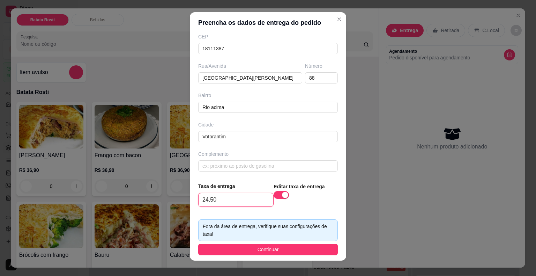
scroll to position [0, 0]
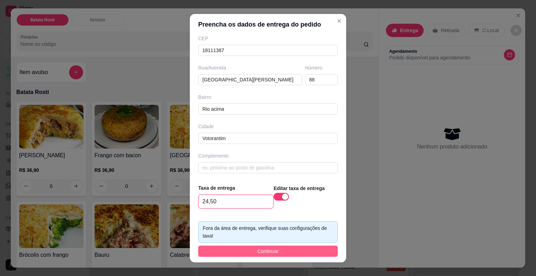
type input "24,50"
click at [272, 250] on span "Continuar" at bounding box center [268, 251] width 21 height 8
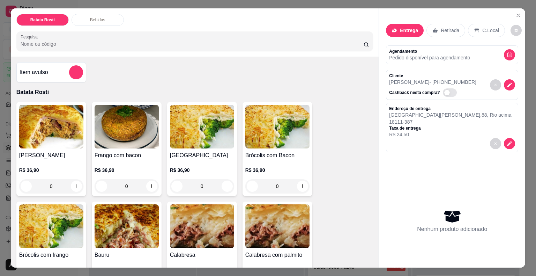
click at [301, 180] on div "0" at bounding box center [278, 186] width 64 height 14
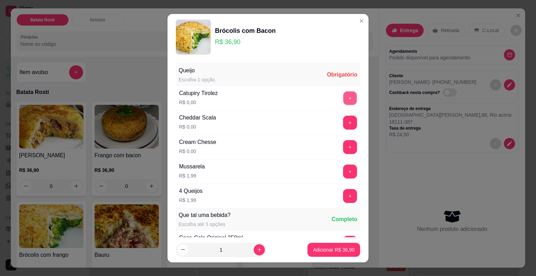
click at [344, 94] on button "+" at bounding box center [351, 98] width 14 height 14
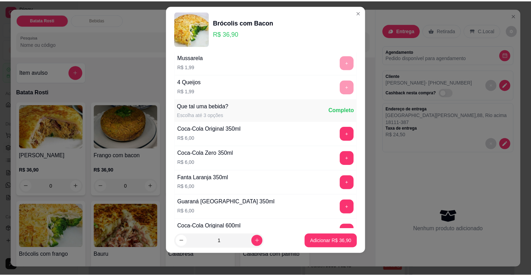
scroll to position [147, 0]
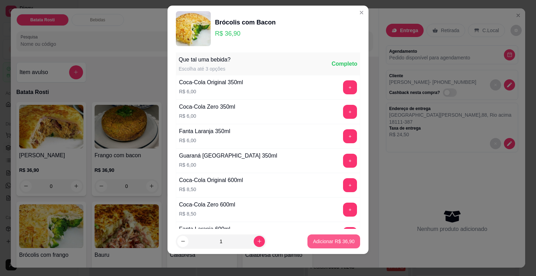
click at [319, 246] on button "Adicionar R$ 36,90" at bounding box center [334, 241] width 53 height 14
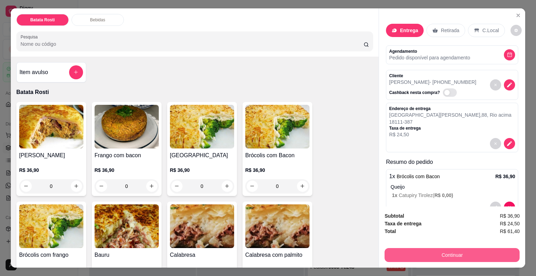
click at [459, 254] on button "Continuar" at bounding box center [452, 255] width 135 height 14
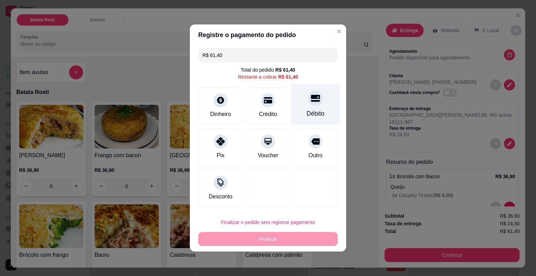
click at [309, 106] on div "Débito" at bounding box center [315, 104] width 49 height 41
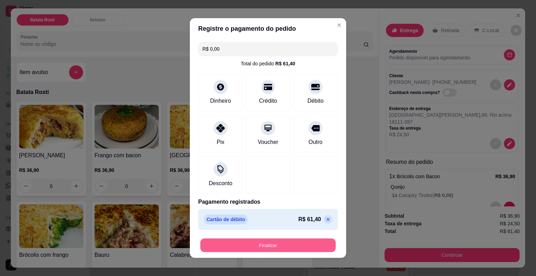
click at [266, 241] on button "Finalizar" at bounding box center [268, 246] width 136 height 14
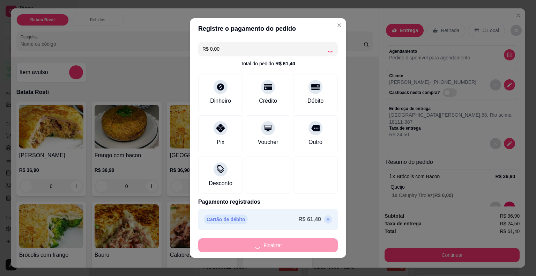
type input "-R$ 61,40"
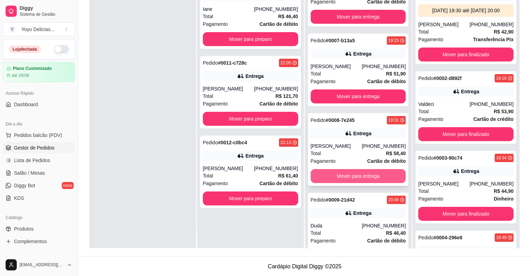
scroll to position [49, 0]
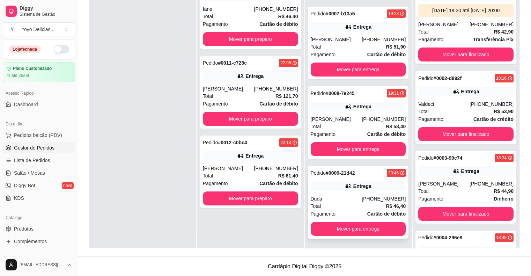
click at [349, 194] on div "Pedido # 0009-21d42 20:45 Entrega Duda [PHONE_NUMBER] Total R$ 46,40 Pagamento …" at bounding box center [358, 202] width 101 height 73
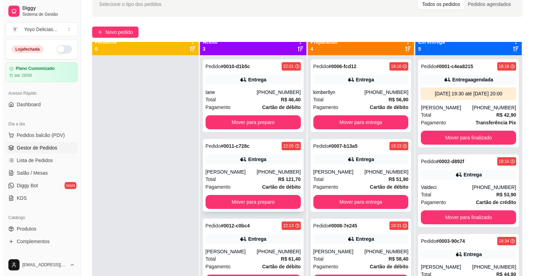
scroll to position [0, 0]
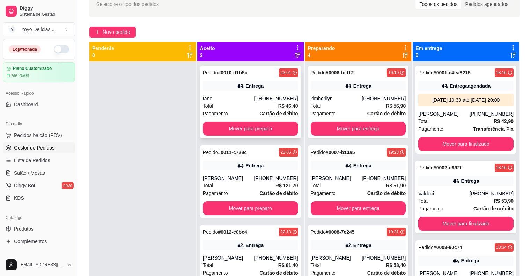
click at [230, 102] on div "Total R$ 46,40" at bounding box center [250, 106] width 95 height 8
click at [247, 175] on div "[PERSON_NAME]" at bounding box center [228, 178] width 51 height 7
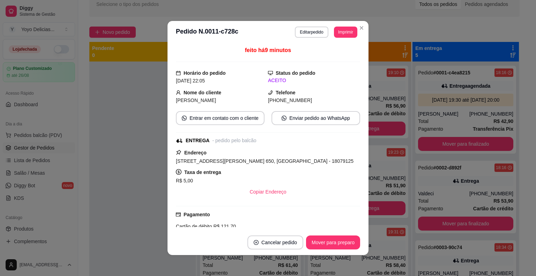
drag, startPoint x: 171, startPoint y: 160, endPoint x: 323, endPoint y: 164, distance: 152.0
click at [323, 164] on div "feito há 9 minutos Horário do pedido [DATE] 22:05 Status do pedido ACEITO Nome …" at bounding box center [268, 136] width 201 height 186
copy span "[STREET_ADDRESS][PERSON_NAME] 650, [GEOGRAPHIC_DATA] - 18079125"
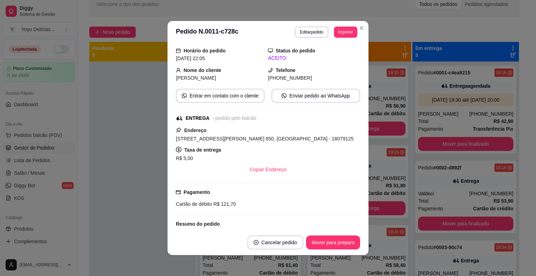
scroll to position [35, 0]
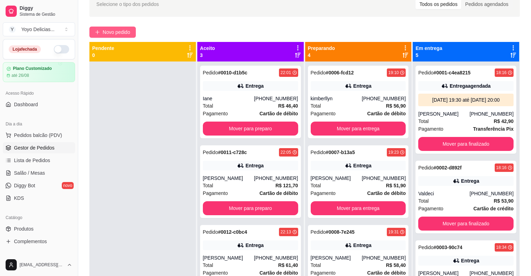
click at [119, 29] on span "Novo pedido" at bounding box center [117, 32] width 28 height 8
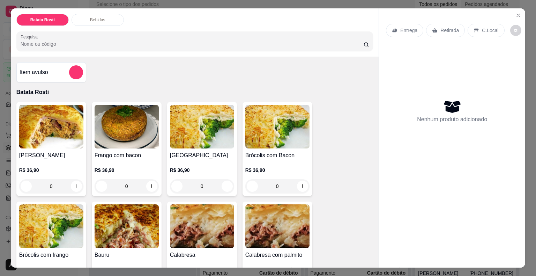
click at [406, 27] on p "Entrega" at bounding box center [409, 30] width 17 height 7
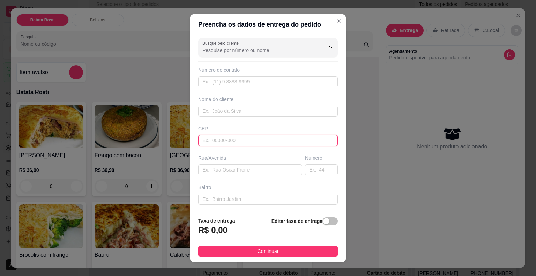
click at [253, 135] on input "text" at bounding box center [268, 140] width 140 height 11
type input "18017192"
type input "Rua [PERSON_NAME]"
type input "Granja [PERSON_NAME]"
type input "Sorocaba"
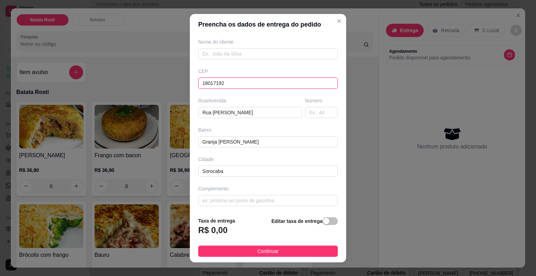
scroll to position [58, 0]
type input "18017192"
click at [306, 114] on input "text" at bounding box center [321, 112] width 33 height 11
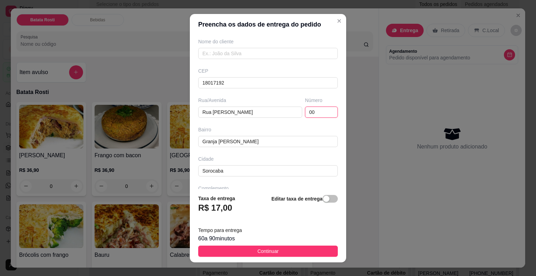
type input "0"
type input "2"
type input "6"
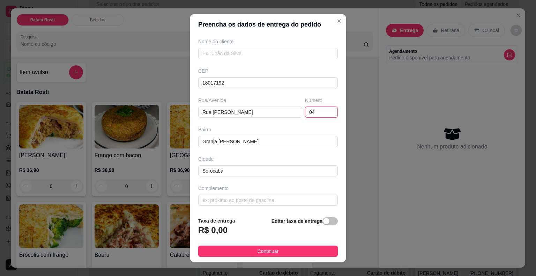
type input "0"
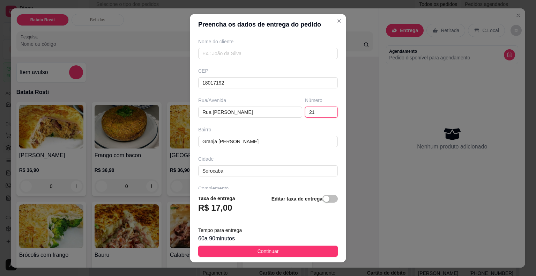
type input "2"
type input "6"
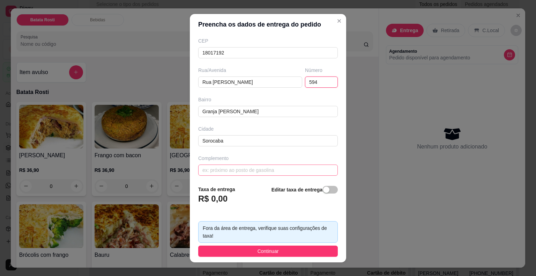
scroll to position [89, 0]
type input "594"
click at [323, 189] on div "button" at bounding box center [326, 189] width 6 height 6
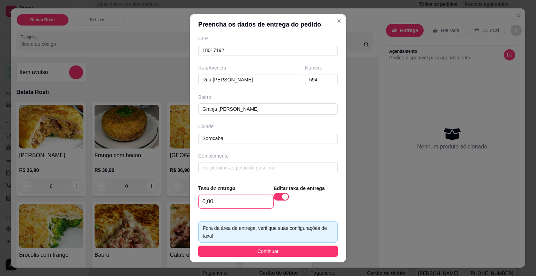
click at [232, 200] on input "0,00" at bounding box center [236, 201] width 75 height 13
drag, startPoint x: 215, startPoint y: 202, endPoint x: 184, endPoint y: 197, distance: 31.1
click at [185, 200] on div "Preencha os dados de entrega do pedido Busque pelo cliente Número de contato No…" at bounding box center [268, 138] width 536 height 276
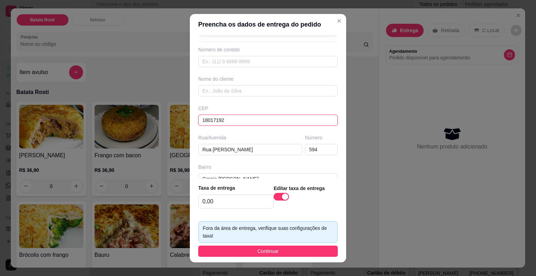
drag, startPoint x: 191, startPoint y: 118, endPoint x: 158, endPoint y: 116, distance: 33.6
click at [158, 116] on div "Preencha os dados de entrega do pedido Busque pelo cliente Número de contato No…" at bounding box center [268, 138] width 536 height 276
click at [219, 203] on input "0,00" at bounding box center [236, 201] width 75 height 13
drag, startPoint x: 219, startPoint y: 203, endPoint x: 200, endPoint y: 203, distance: 18.9
click at [200, 203] on input "0,00" at bounding box center [236, 201] width 75 height 13
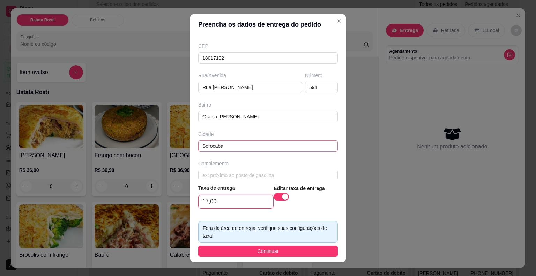
scroll to position [90, 0]
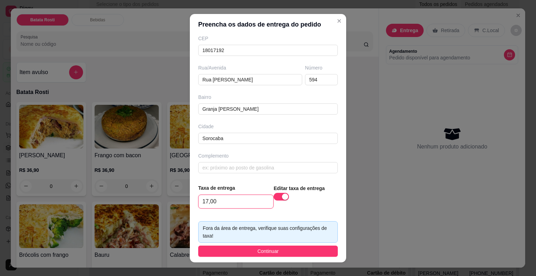
type input "17,00"
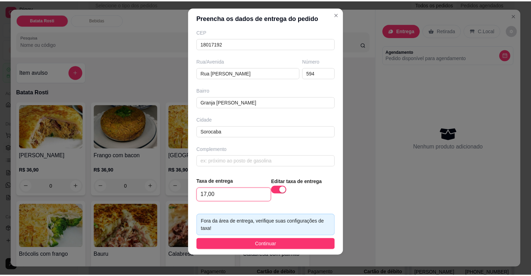
scroll to position [8, 0]
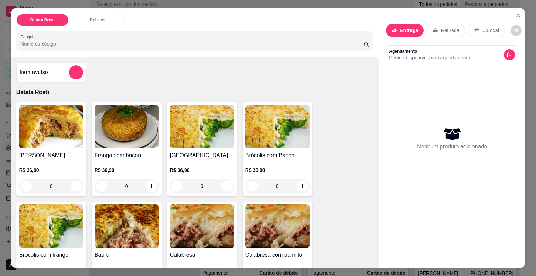
click at [0, 20] on div "Batata Rosti Bebidas Pesquisa Item avulso Batata Rosti Frango Caipira R$ 36,90 …" at bounding box center [268, 138] width 536 height 276
click at [7, 20] on div "Batata Rosti Bebidas Pesquisa Item avulso Batata Rosti Frango Caipira R$ 36,90 …" at bounding box center [268, 138] width 536 height 276
click at [517, 14] on icon "Close" at bounding box center [518, 15] width 3 height 3
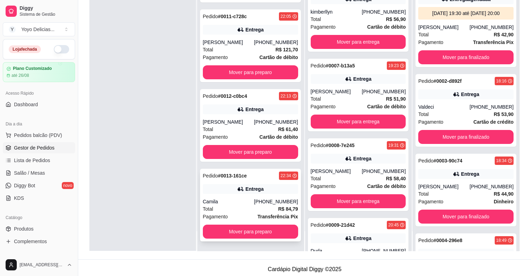
scroll to position [106, 0]
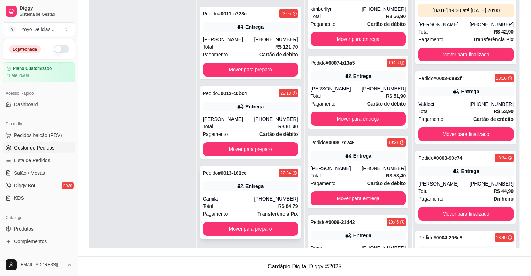
click at [227, 196] on div "Camila" at bounding box center [228, 198] width 51 height 7
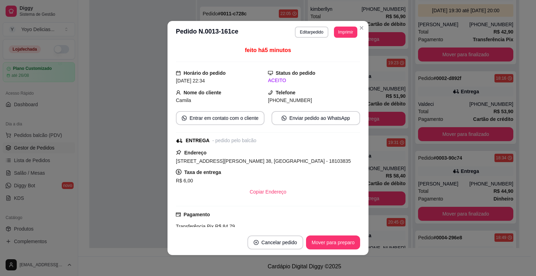
drag, startPoint x: 314, startPoint y: 163, endPoint x: 166, endPoint y: 161, distance: 148.1
click at [168, 161] on div "feito há 5 minutos Horário do pedido [DATE] 22:34 Status do pedido ACEITO Nome …" at bounding box center [268, 136] width 201 height 186
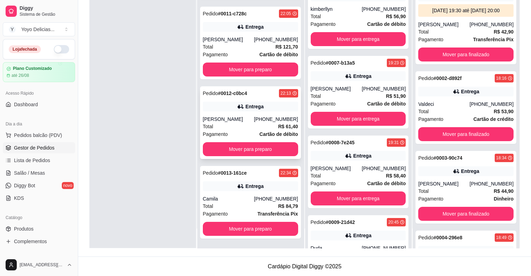
click at [225, 109] on div "Entrega" at bounding box center [250, 107] width 95 height 10
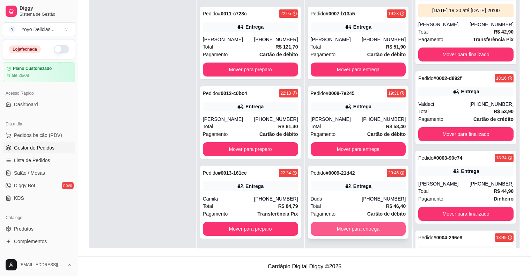
click at [361, 230] on button "Mover para entrega" at bounding box center [358, 229] width 95 height 14
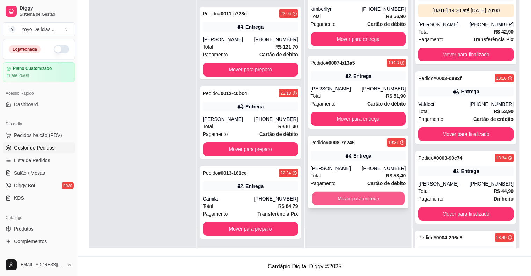
click at [351, 199] on button "Mover para entrega" at bounding box center [358, 199] width 93 height 14
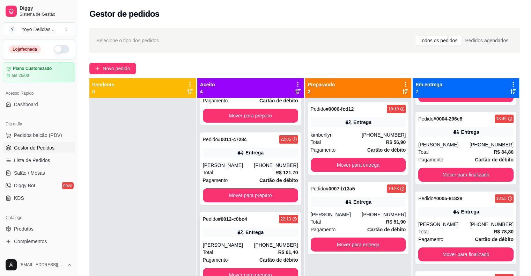
scroll to position [20, 0]
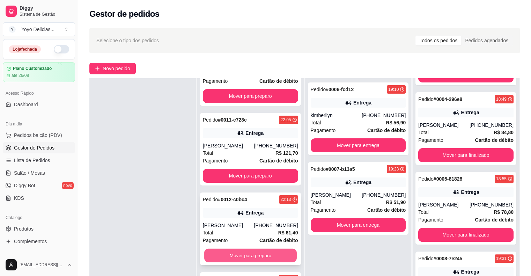
click at [241, 255] on button "Mover para preparo" at bounding box center [250, 256] width 93 height 14
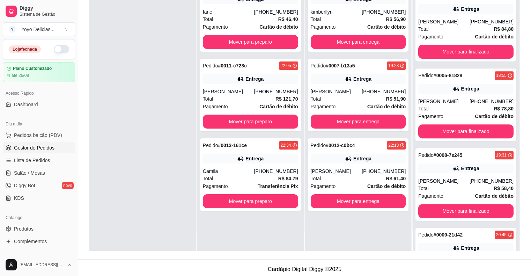
scroll to position [106, 0]
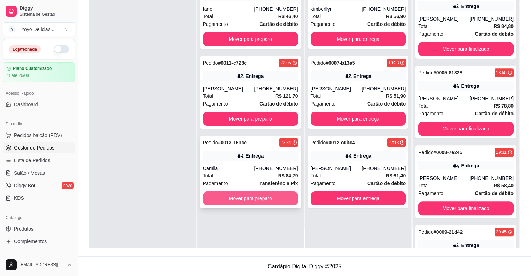
click at [248, 204] on button "Mover para preparo" at bounding box center [250, 198] width 95 height 14
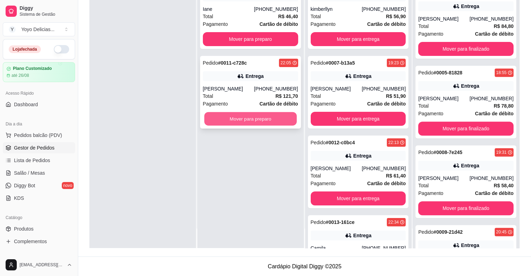
click at [249, 122] on button "Mover para preparo" at bounding box center [250, 119] width 93 height 14
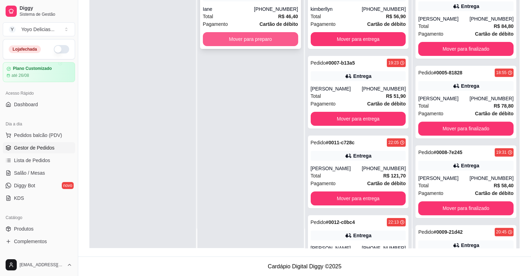
click at [249, 40] on button "Mover para preparo" at bounding box center [250, 39] width 95 height 14
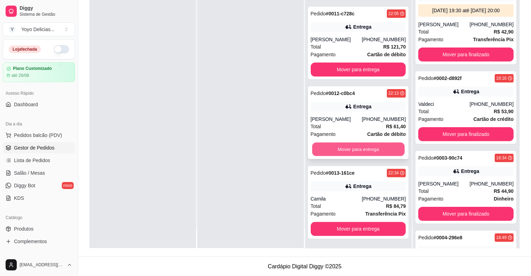
click at [359, 145] on button "Mover para entrega" at bounding box center [358, 149] width 93 height 14
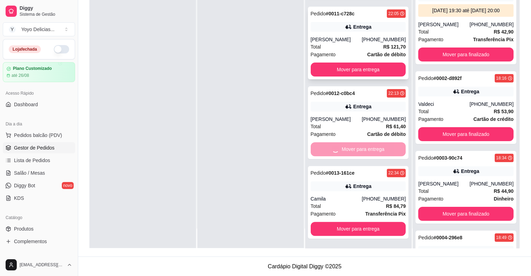
scroll to position [129, 0]
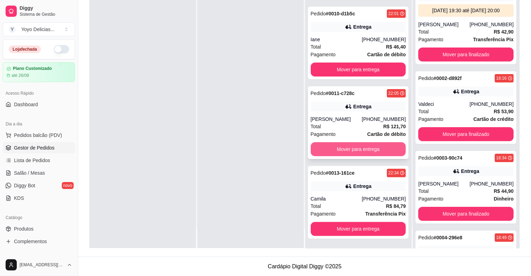
click at [349, 143] on button "Mover para entrega" at bounding box center [358, 149] width 95 height 14
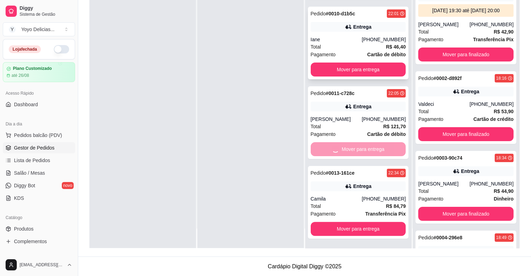
scroll to position [49, 0]
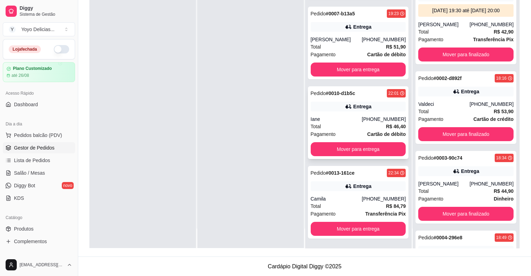
click at [342, 141] on div "Pedido # 0010-d1b5c 22:01 Entrega Iane [PHONE_NUMBER] Total R$ 46,40 Pagamento …" at bounding box center [358, 122] width 101 height 73
click at [347, 154] on button "Mover para entrega" at bounding box center [358, 149] width 93 height 14
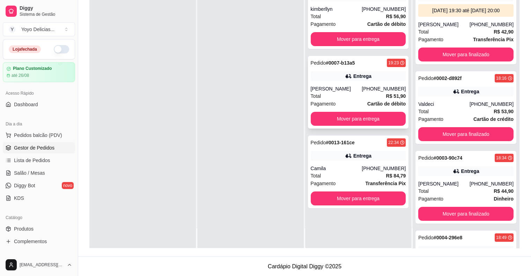
scroll to position [0, 0]
click at [346, 118] on button "Mover para entrega" at bounding box center [358, 119] width 95 height 14
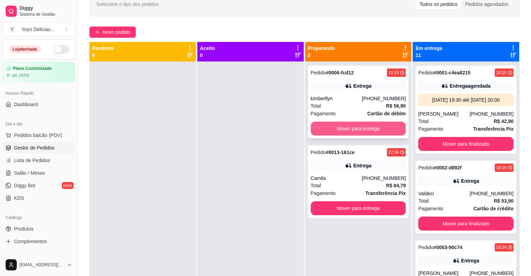
click at [328, 129] on button "Mover para entrega" at bounding box center [358, 129] width 95 height 14
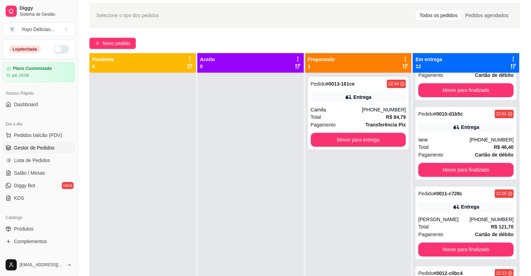
scroll to position [1, 0]
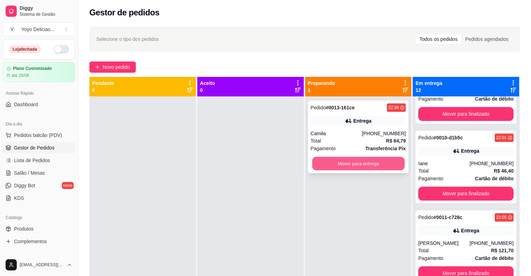
click at [335, 161] on button "Mover para entrega" at bounding box center [358, 164] width 93 height 14
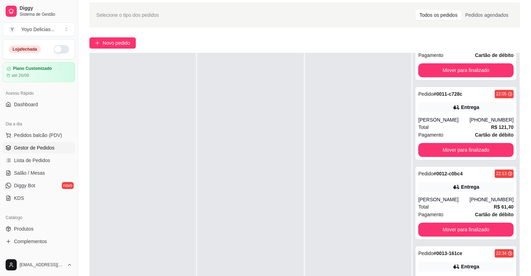
scroll to position [106, 0]
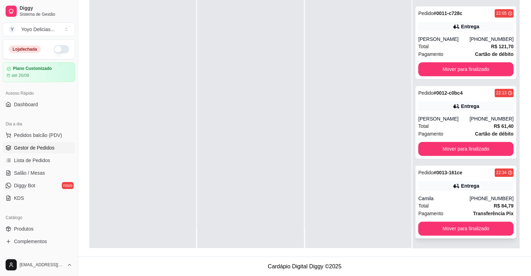
click at [480, 198] on div "[PHONE_NUMBER]" at bounding box center [492, 198] width 44 height 7
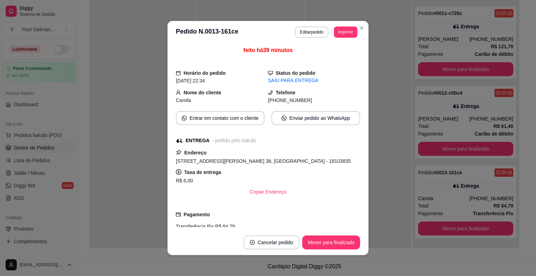
click at [286, 94] on strong "Telefone" at bounding box center [286, 93] width 20 height 6
click at [282, 98] on span "[PHONE_NUMBER]" at bounding box center [290, 100] width 44 height 6
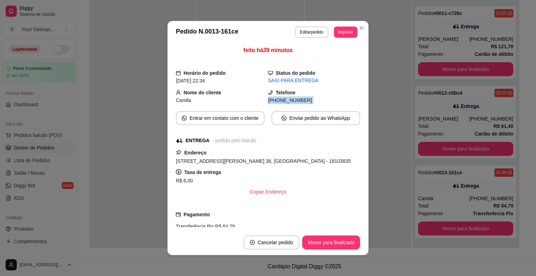
copy div "[PHONE_NUMBER] Entrar em contato com o cliente Enviar pedido ao WhatsApp"
drag, startPoint x: 275, startPoint y: 276, endPoint x: 296, endPoint y: 172, distance: 105.5
click at [296, 172] on div "Taxa de entrega R$ 6,00" at bounding box center [268, 176] width 184 height 17
click at [329, 159] on div "[STREET_ADDRESS][PERSON_NAME] 38, [GEOGRAPHIC_DATA] - 18103835" at bounding box center [268, 161] width 184 height 8
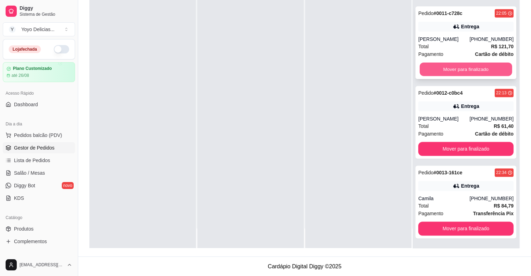
click at [460, 67] on button "Mover para finalizado" at bounding box center [466, 70] width 93 height 14
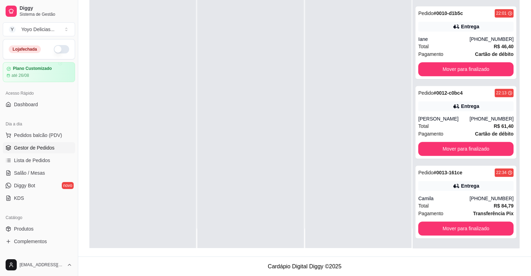
scroll to position [709, 0]
click at [460, 67] on button "Mover para finalizado" at bounding box center [466, 70] width 93 height 14
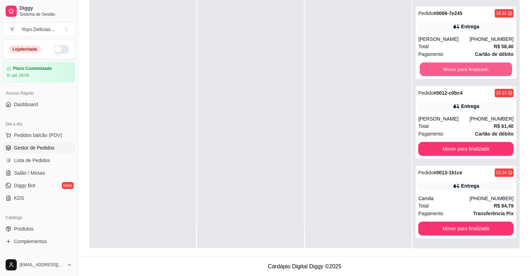
click at [460, 67] on button "Mover para finalizado" at bounding box center [466, 70] width 93 height 14
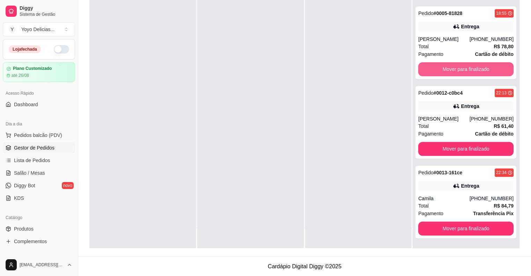
click at [460, 67] on button "Mover para finalizado" at bounding box center [465, 69] width 95 height 14
click at [460, 67] on button "Mover para finalizado" at bounding box center [466, 70] width 93 height 14
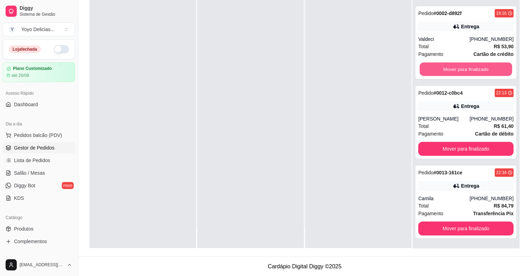
click at [460, 67] on button "Mover para finalizado" at bounding box center [466, 70] width 93 height 14
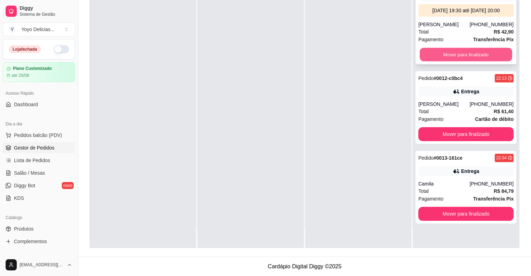
click at [459, 53] on button "Mover para finalizado" at bounding box center [466, 55] width 93 height 14
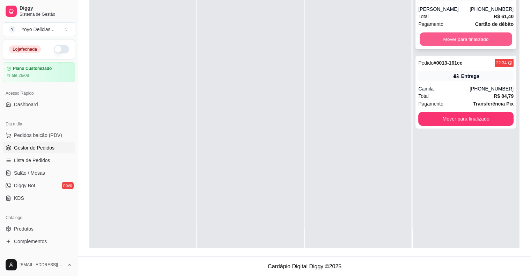
click at [459, 38] on button "Mover para finalizado" at bounding box center [466, 39] width 93 height 14
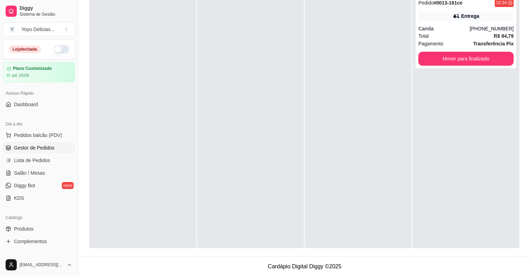
scroll to position [71, 0]
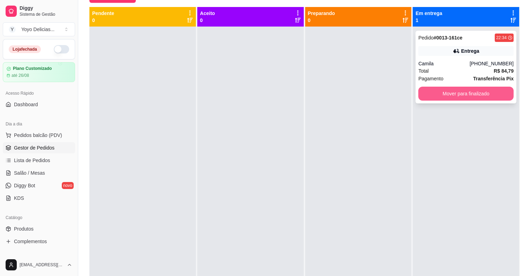
click at [465, 93] on button "Mover para finalizado" at bounding box center [465, 94] width 95 height 14
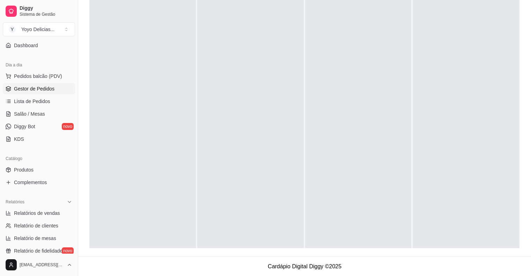
scroll to position [70, 0]
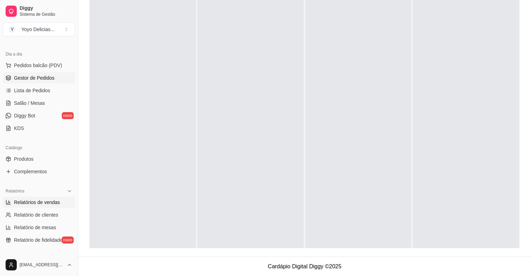
click at [39, 200] on span "Relatórios de vendas" at bounding box center [37, 202] width 46 height 7
select select "ALL"
select select "0"
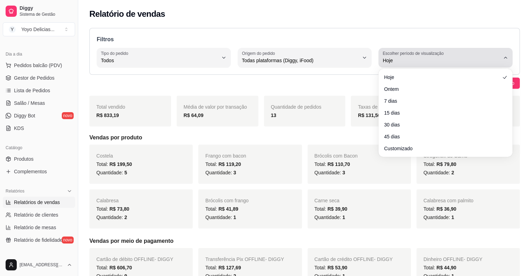
click at [506, 57] on icon "button" at bounding box center [506, 58] width 6 height 6
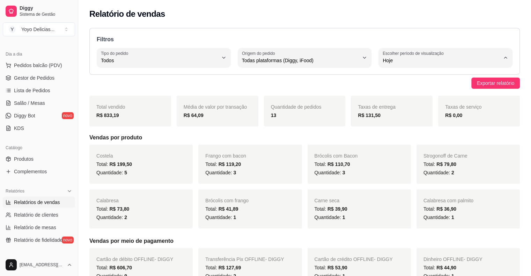
click at [400, 89] on span "Ontem" at bounding box center [442, 88] width 111 height 7
type input "1"
select select "1"
